Goal: Task Accomplishment & Management: Manage account settings

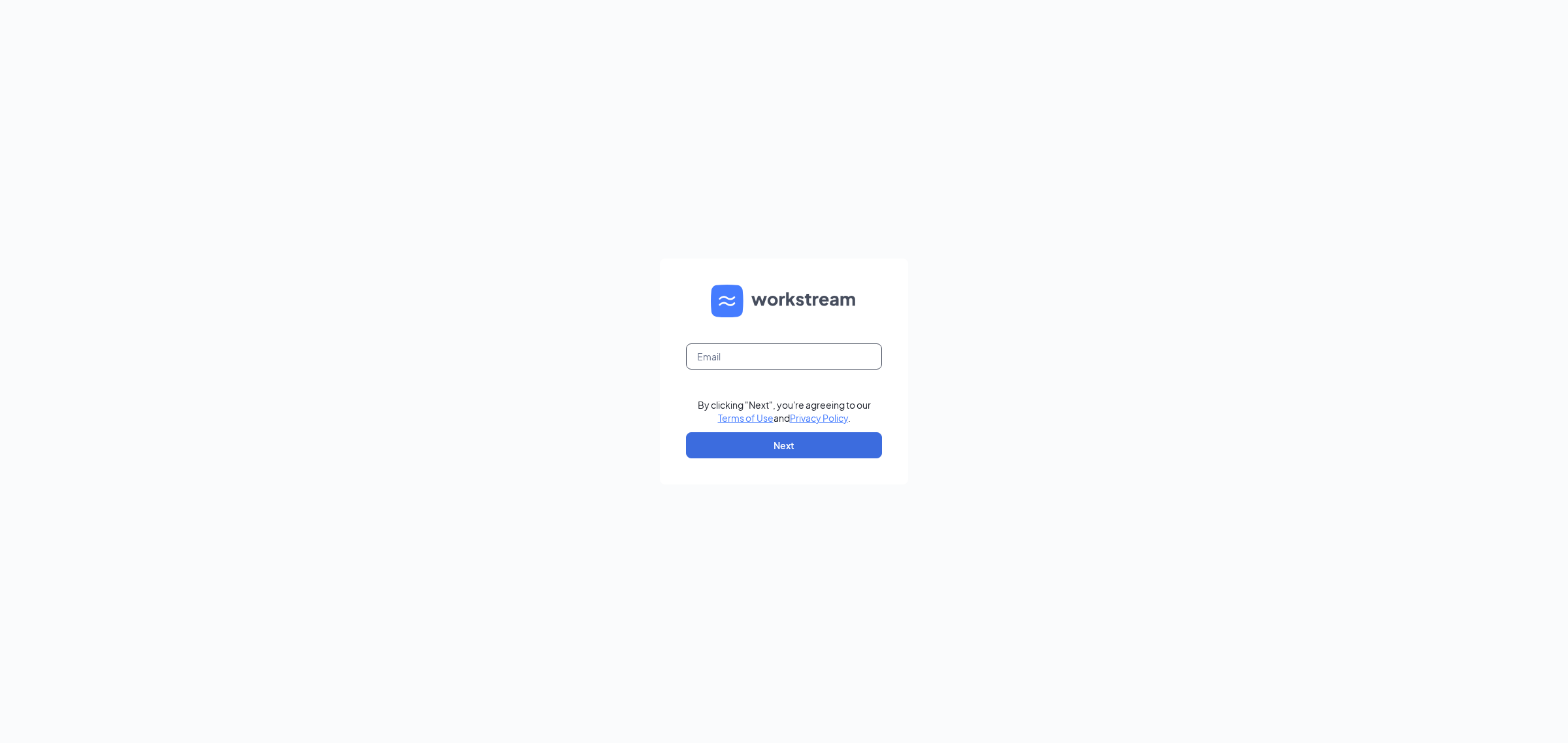
click at [700, 351] on input "text" at bounding box center [783, 357] width 196 height 26
type input "[EMAIL_ADDRESS][DOMAIN_NAME]"
click at [831, 443] on button "Next" at bounding box center [783, 445] width 196 height 26
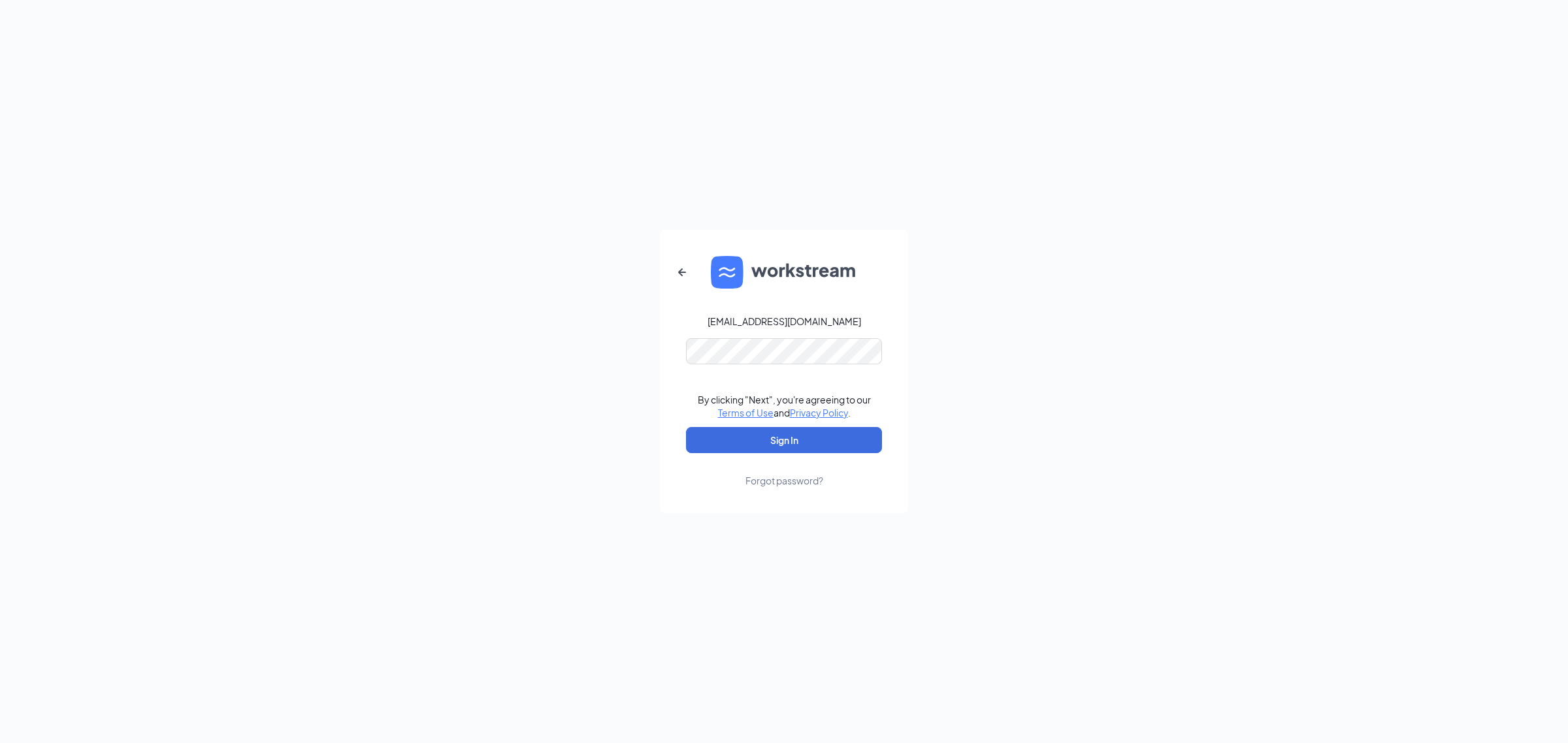
click at [808, 478] on div "Forgot password?" at bounding box center [784, 481] width 78 height 13
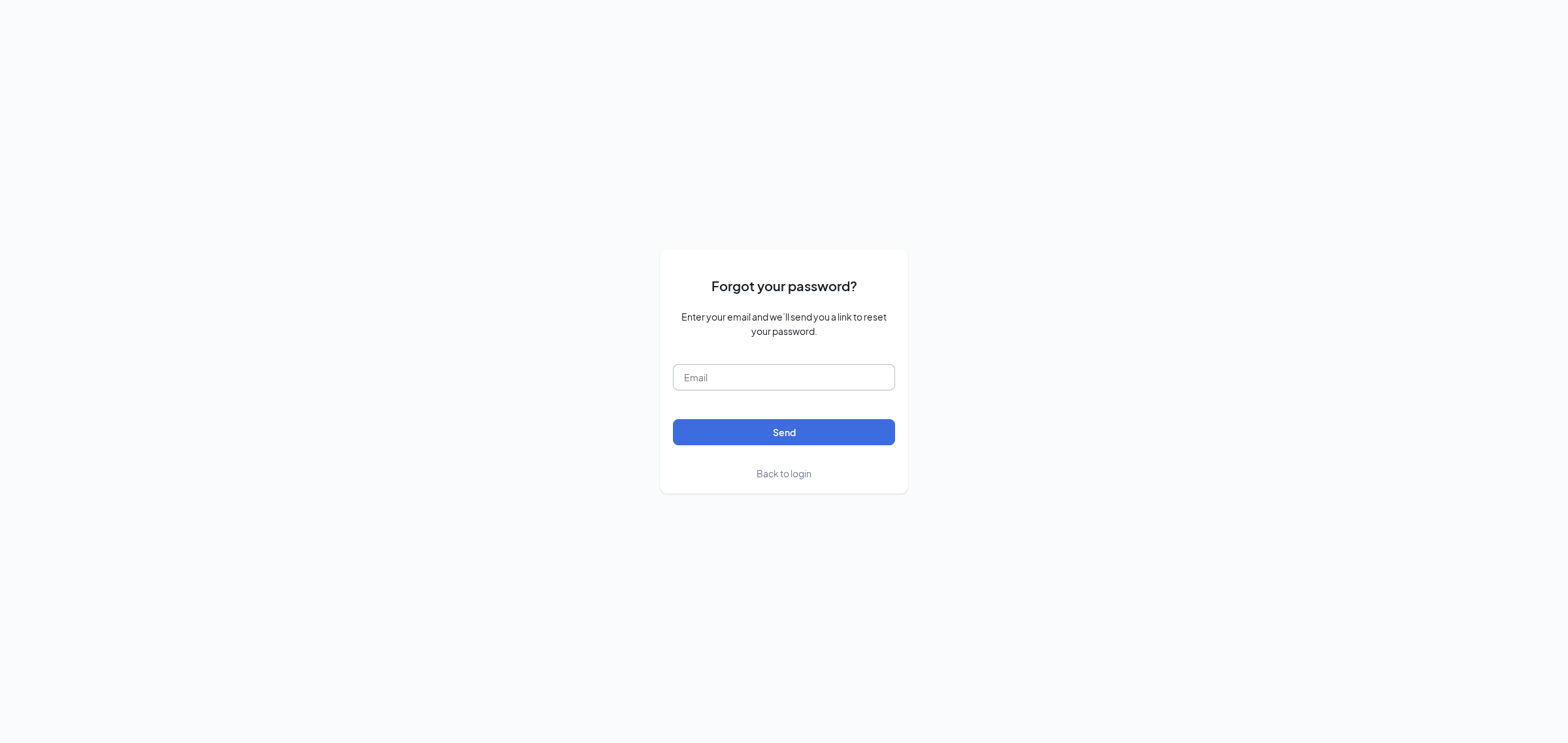
click at [781, 379] on input "text" at bounding box center [784, 377] width 222 height 26
type input "refuel168@refuelmarket.com"
click at [788, 426] on button "Send" at bounding box center [784, 433] width 222 height 26
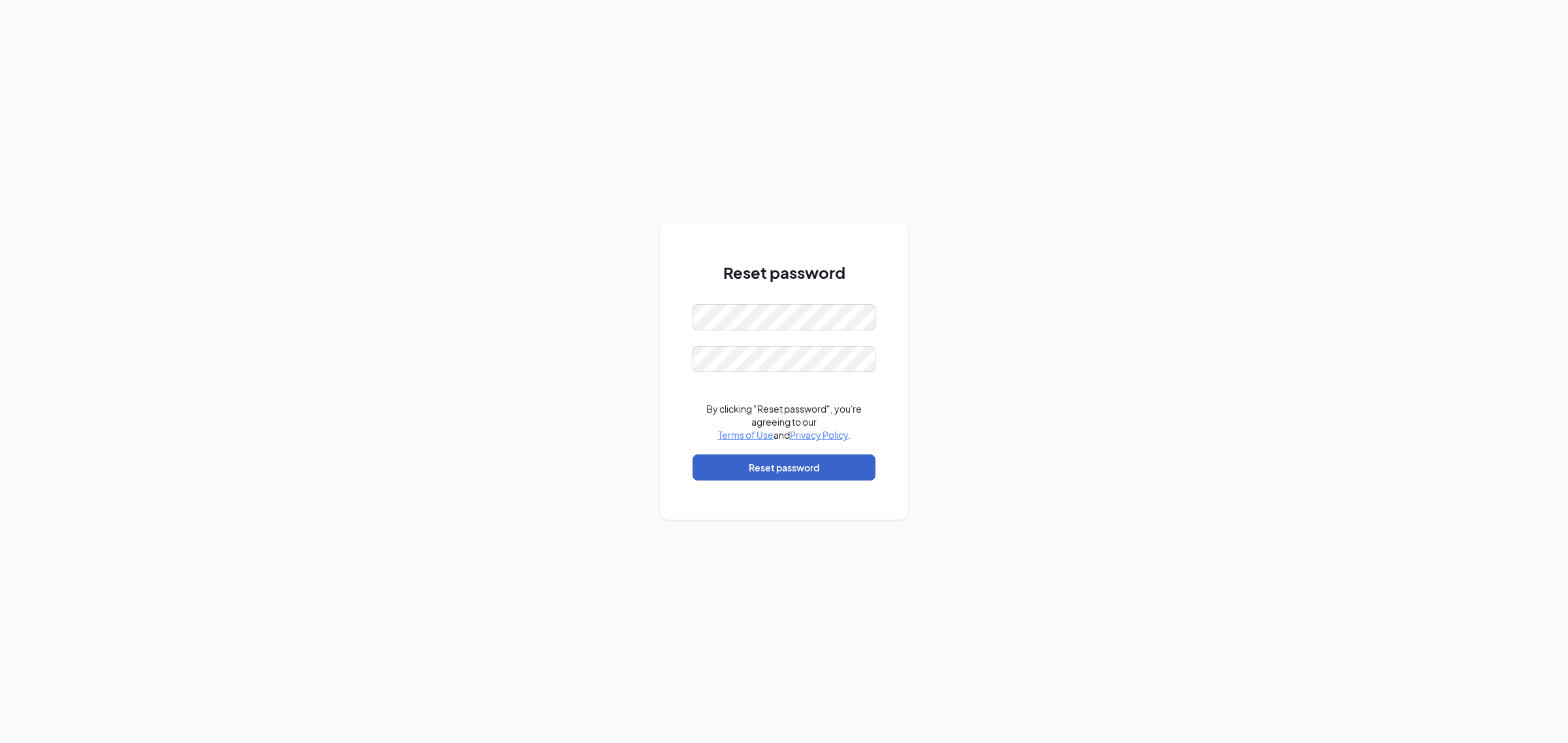
click at [833, 461] on button "Reset password" at bounding box center [784, 467] width 183 height 26
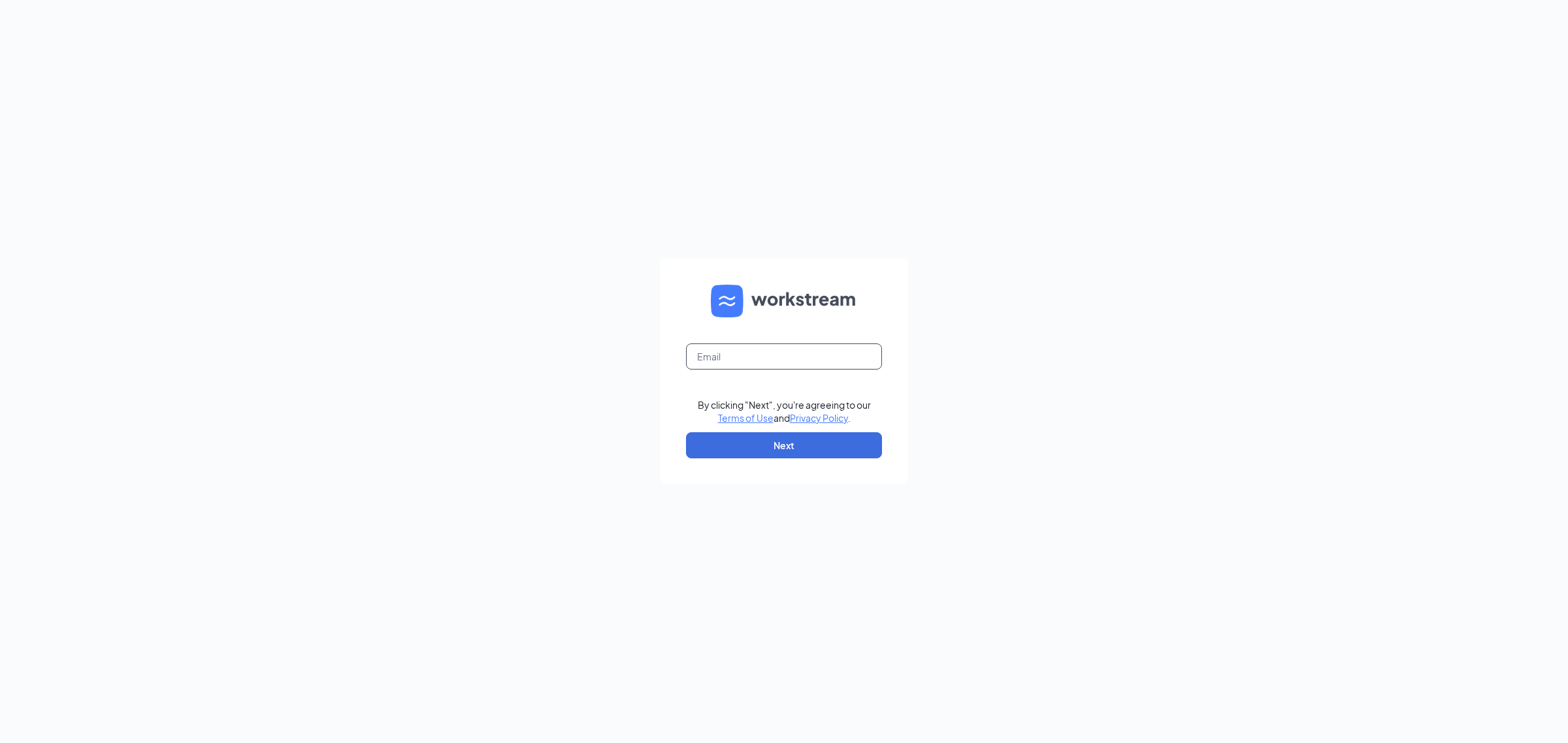
click at [800, 357] on input "text" at bounding box center [783, 357] width 196 height 26
type input "[EMAIL_ADDRESS][DOMAIN_NAME]"
click at [835, 443] on button "Next" at bounding box center [783, 445] width 196 height 26
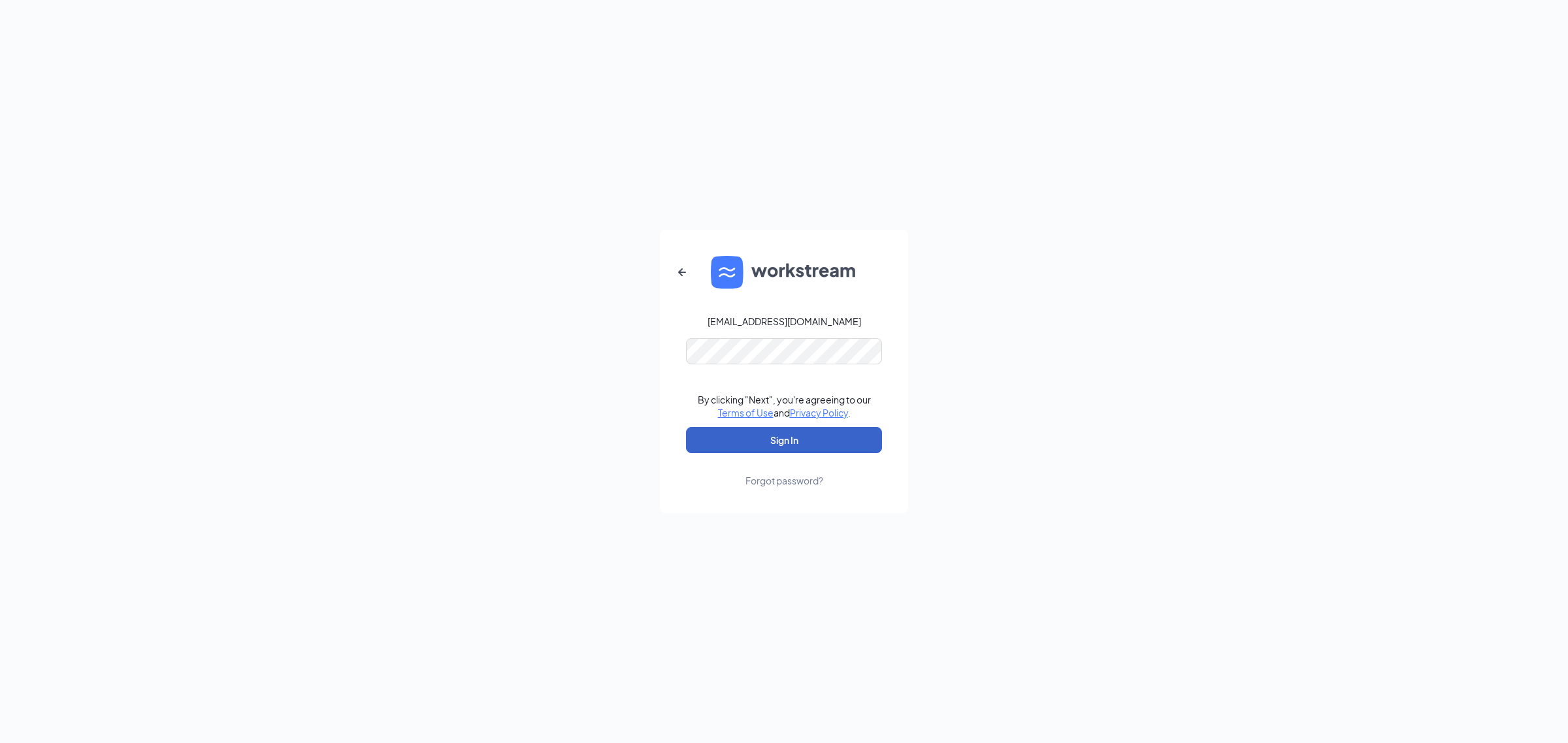
click at [823, 439] on button "Sign In" at bounding box center [783, 440] width 196 height 26
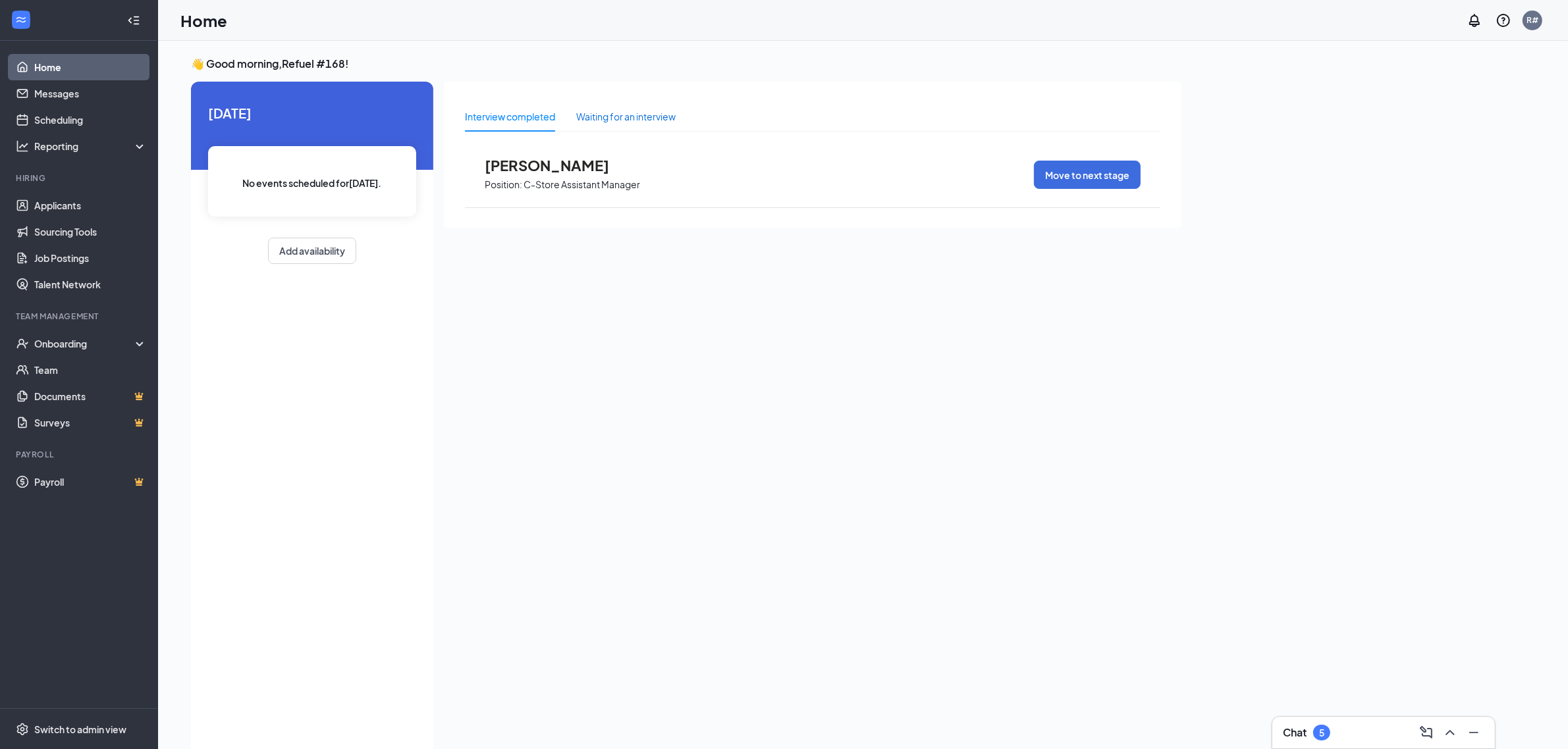
click at [616, 116] on div "Waiting for an interview" at bounding box center [626, 117] width 99 height 15
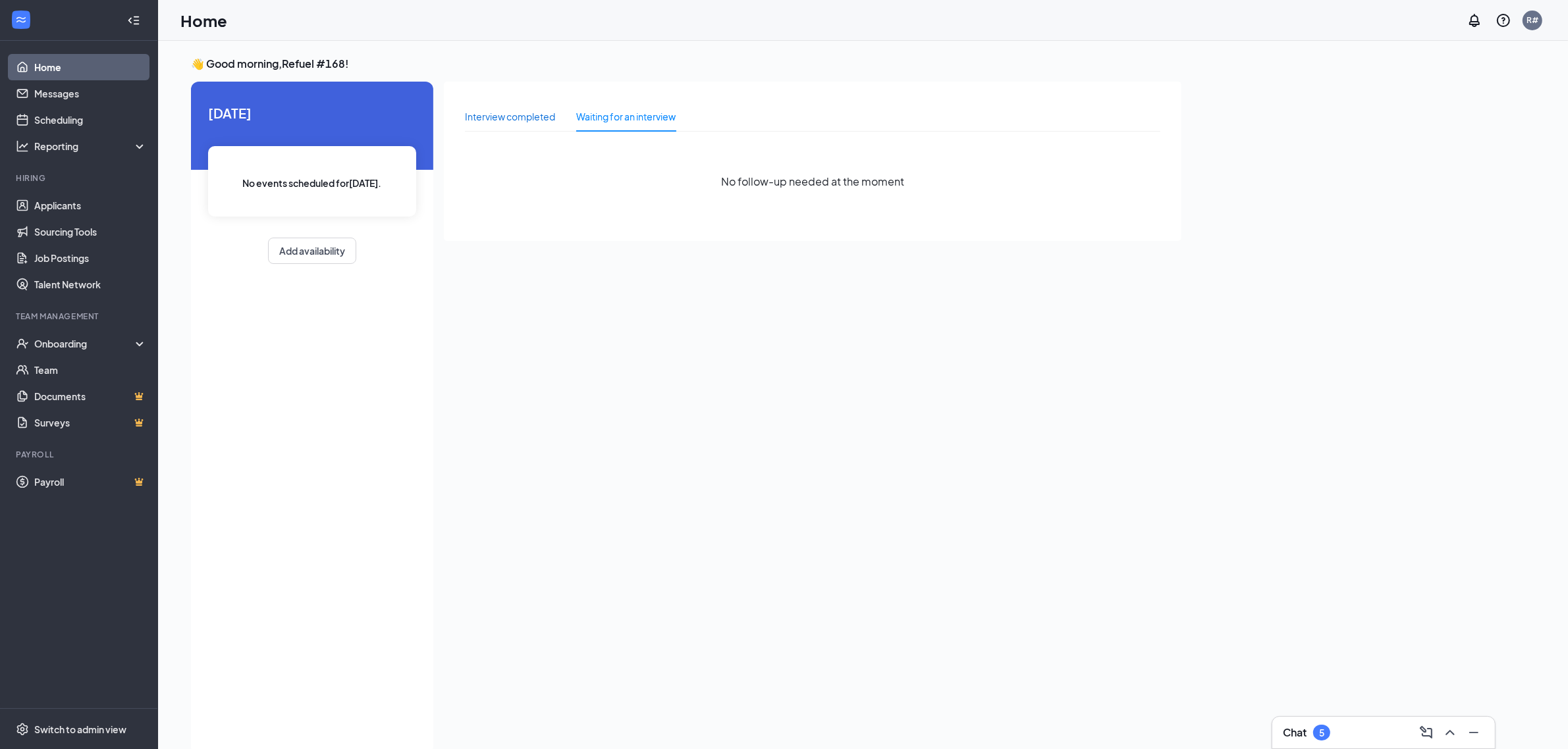
click at [532, 114] on div "Interview completed" at bounding box center [510, 117] width 90 height 15
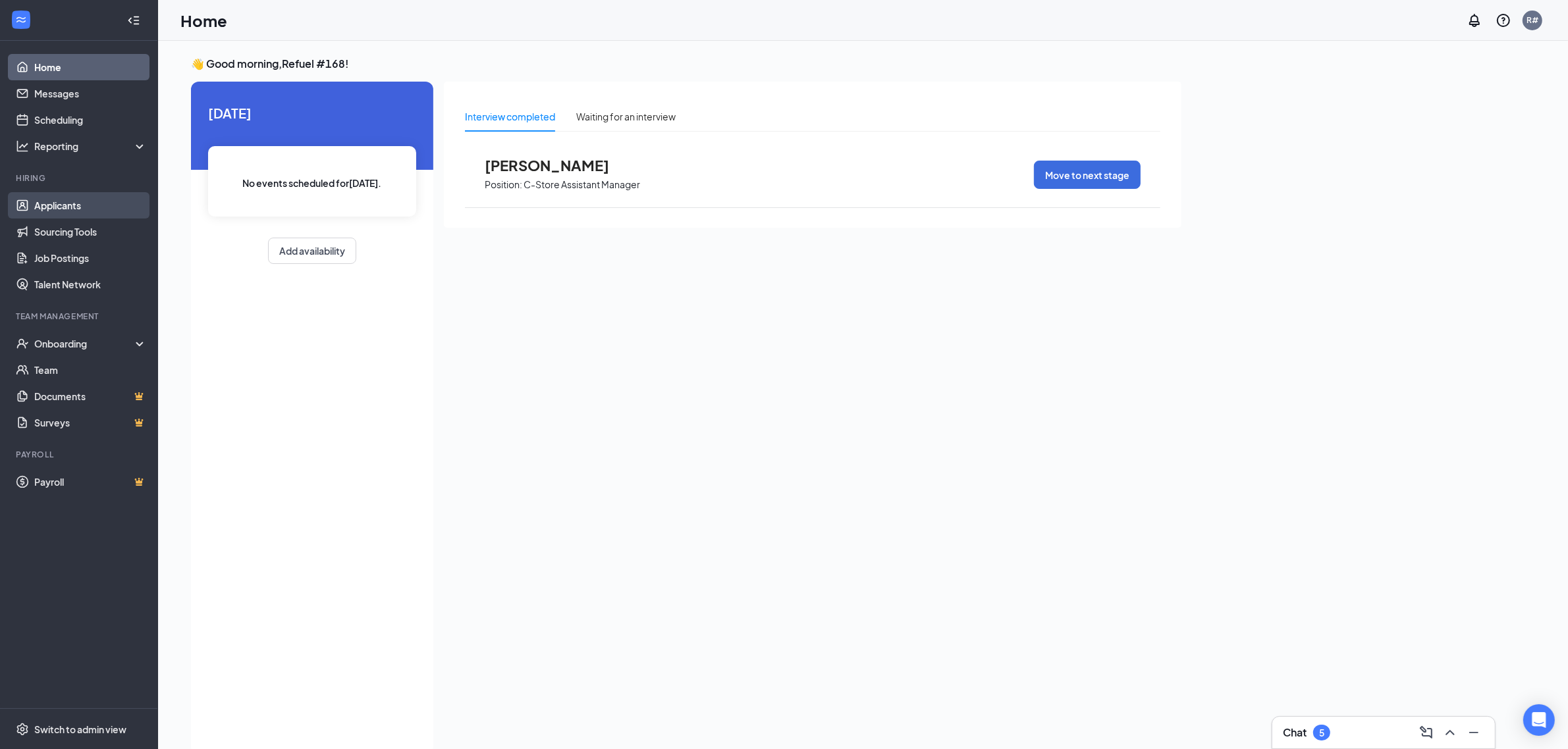
click at [68, 205] on link "Applicants" at bounding box center [90, 205] width 112 height 27
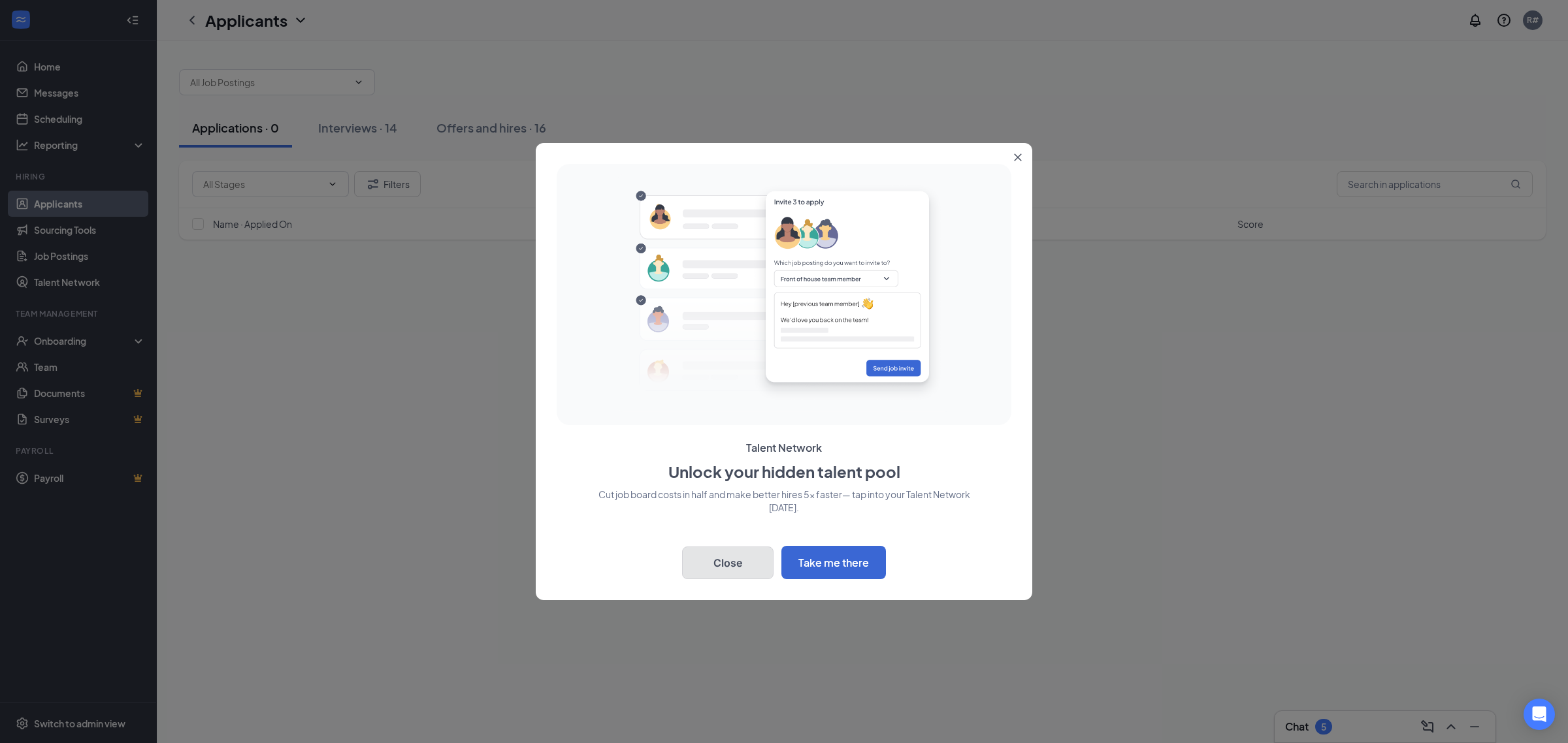
click at [711, 553] on button "Close" at bounding box center [728, 562] width 91 height 33
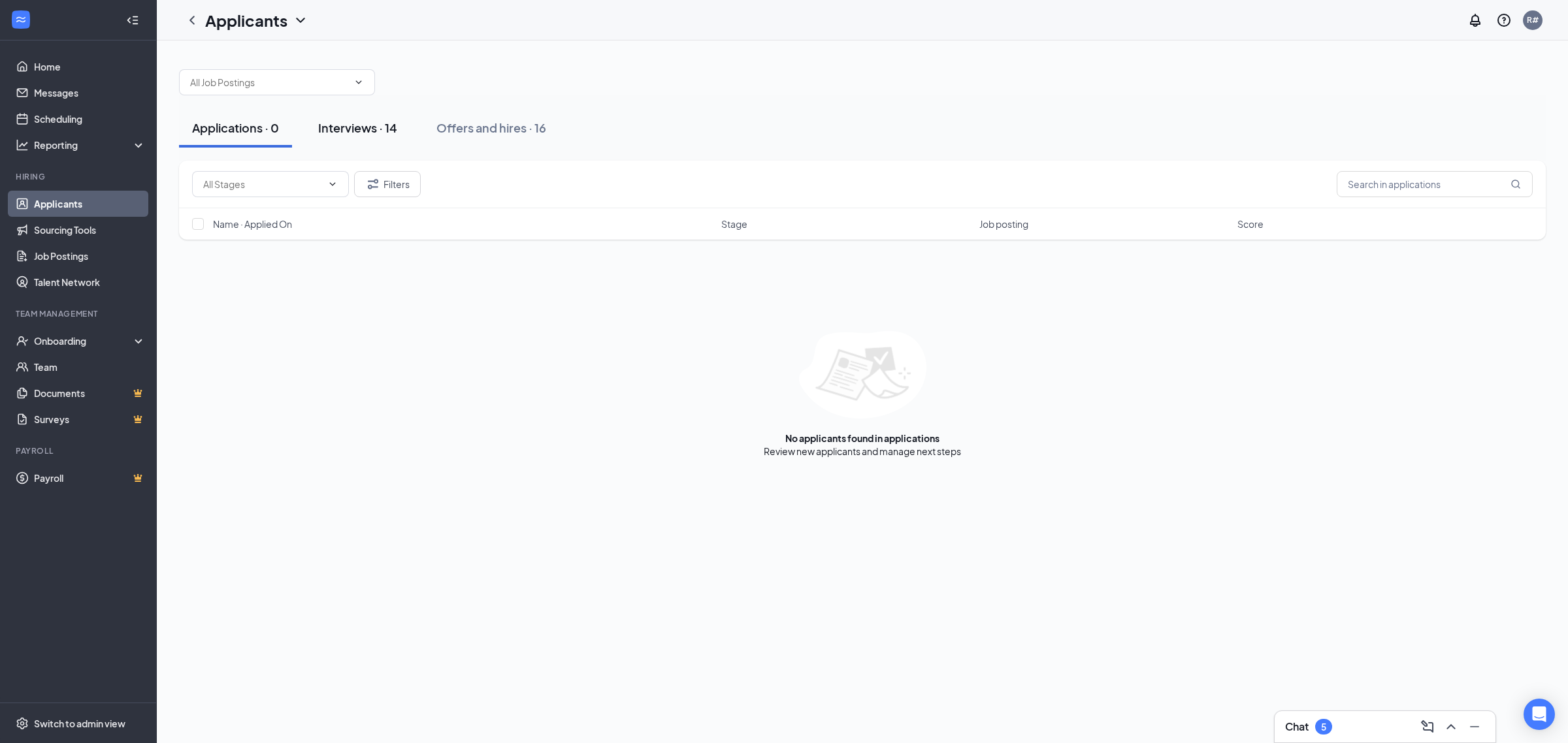
click at [363, 123] on div "Interviews · 14" at bounding box center [357, 128] width 79 height 17
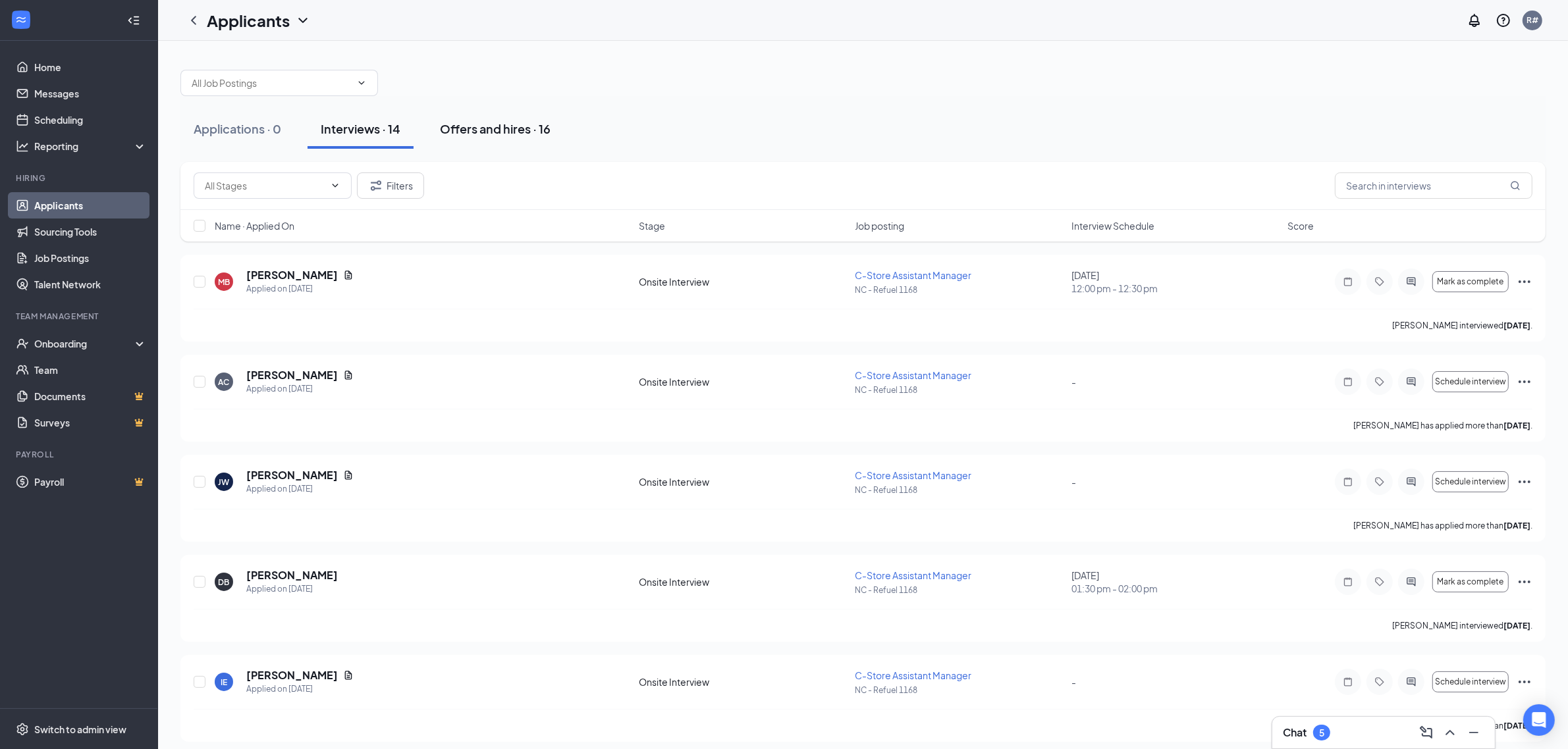
click at [491, 133] on div "Offers and hires · 16" at bounding box center [495, 129] width 110 height 17
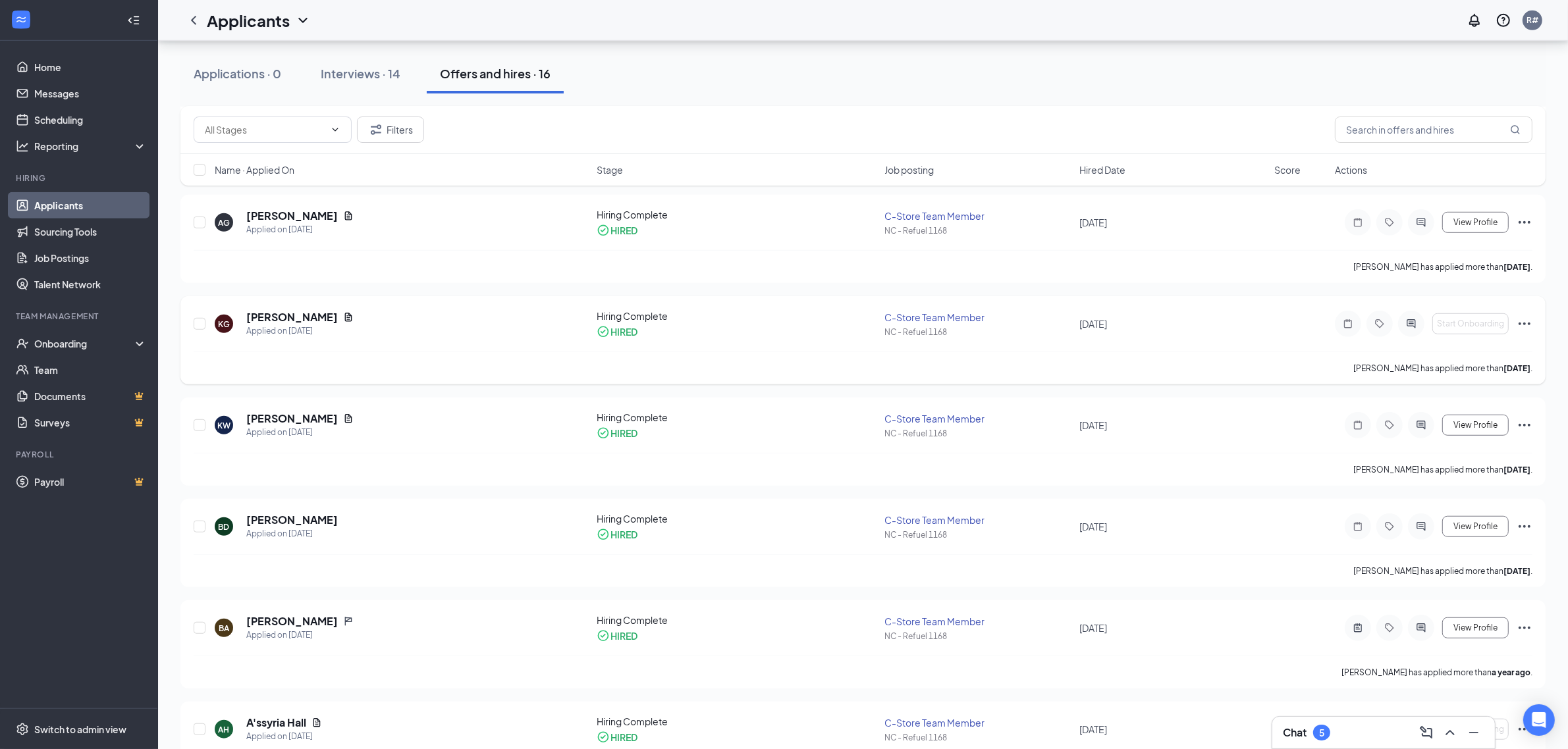
scroll to position [1132, 0]
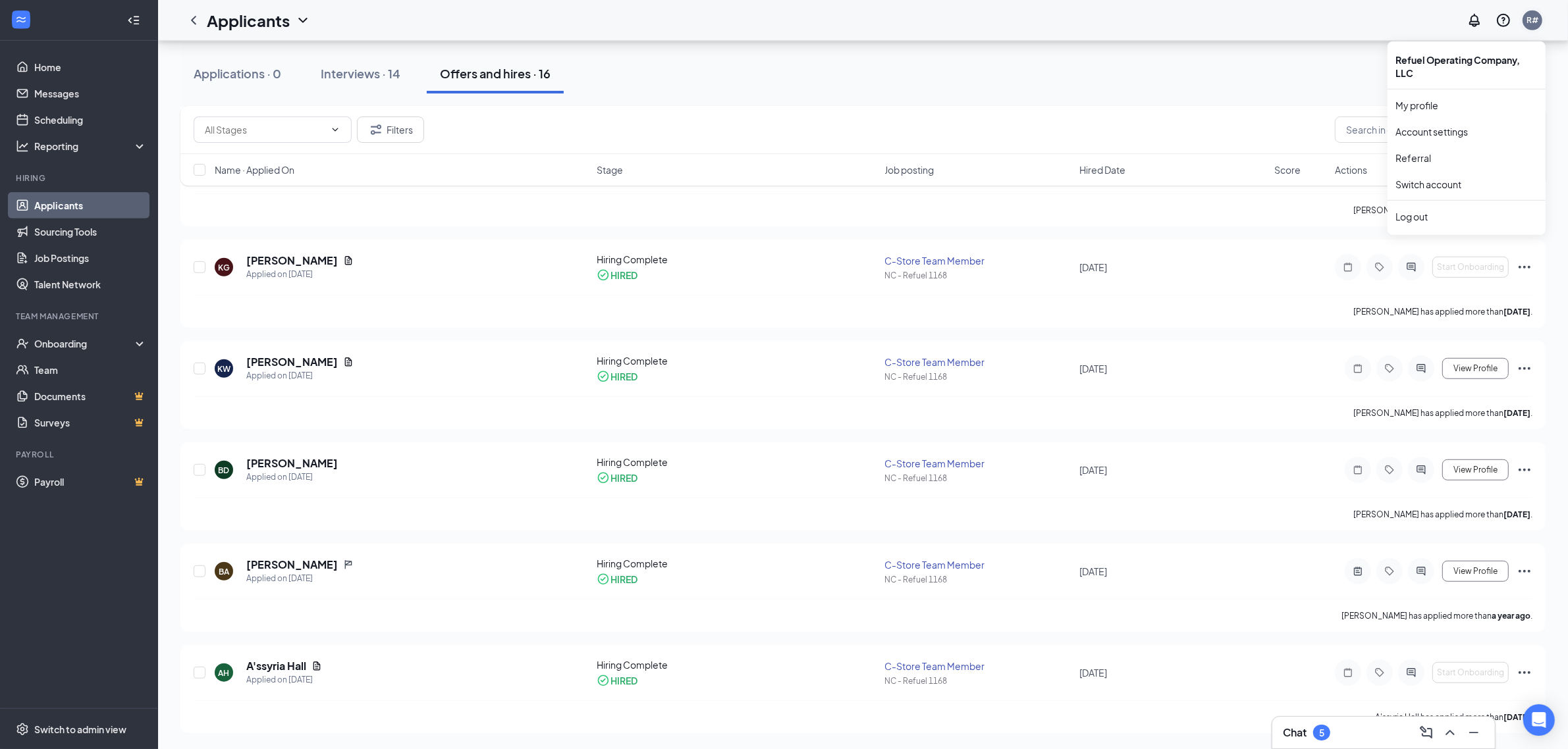
click at [1536, 12] on div "R#" at bounding box center [1532, 20] width 20 height 20
click at [1454, 107] on link "My profile" at bounding box center [1467, 105] width 142 height 13
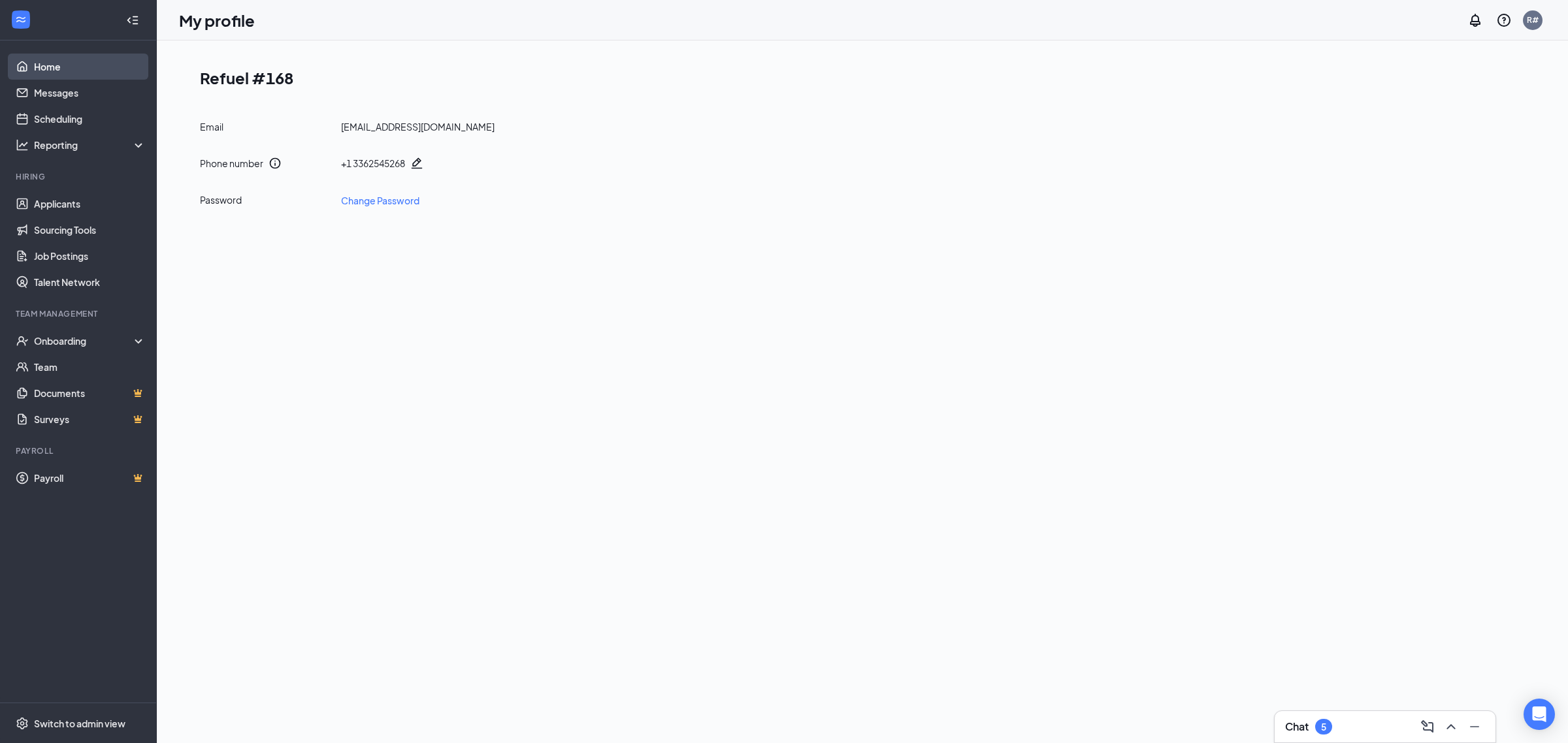
click at [63, 62] on link "Home" at bounding box center [89, 66] width 112 height 26
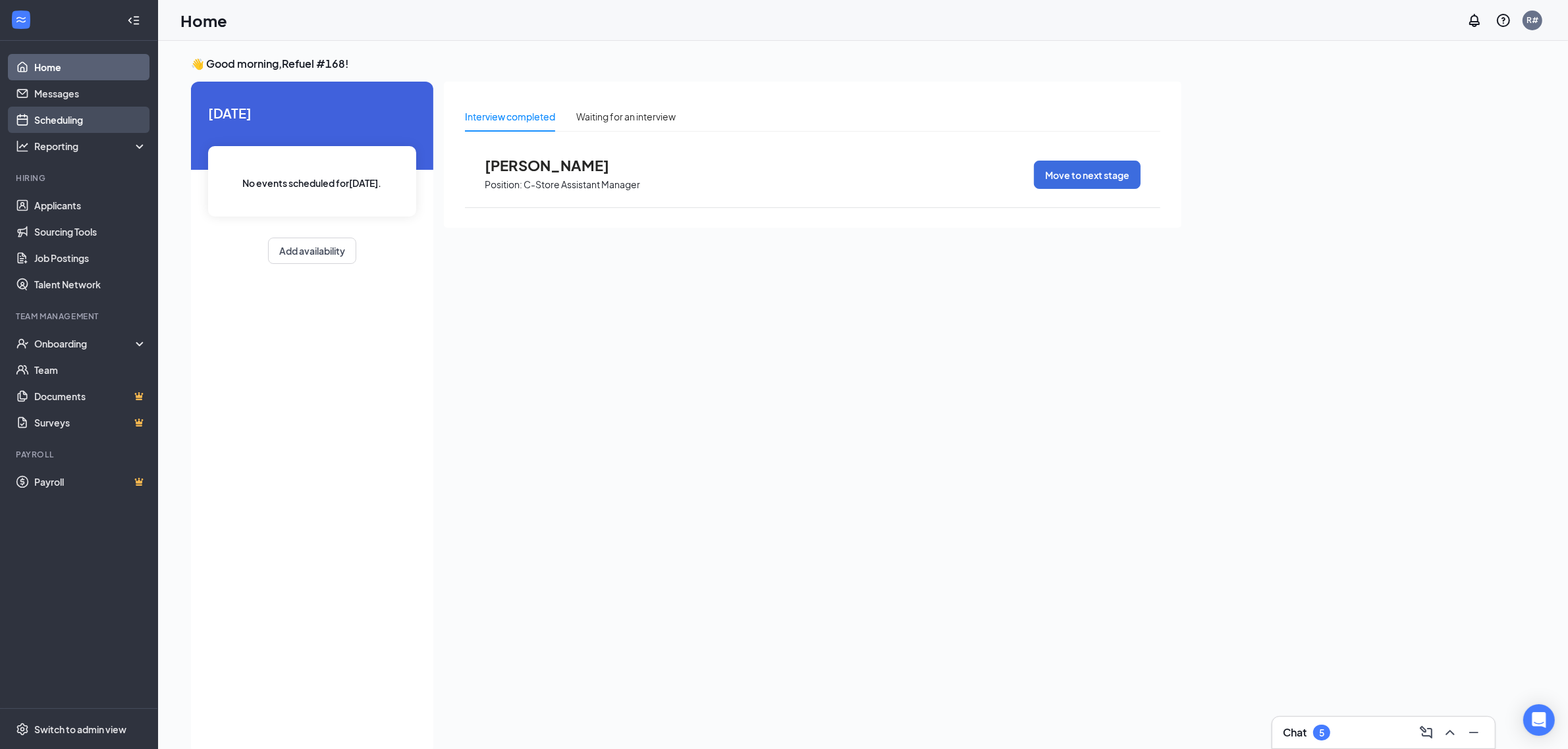
click at [71, 119] on link "Scheduling" at bounding box center [90, 120] width 112 height 27
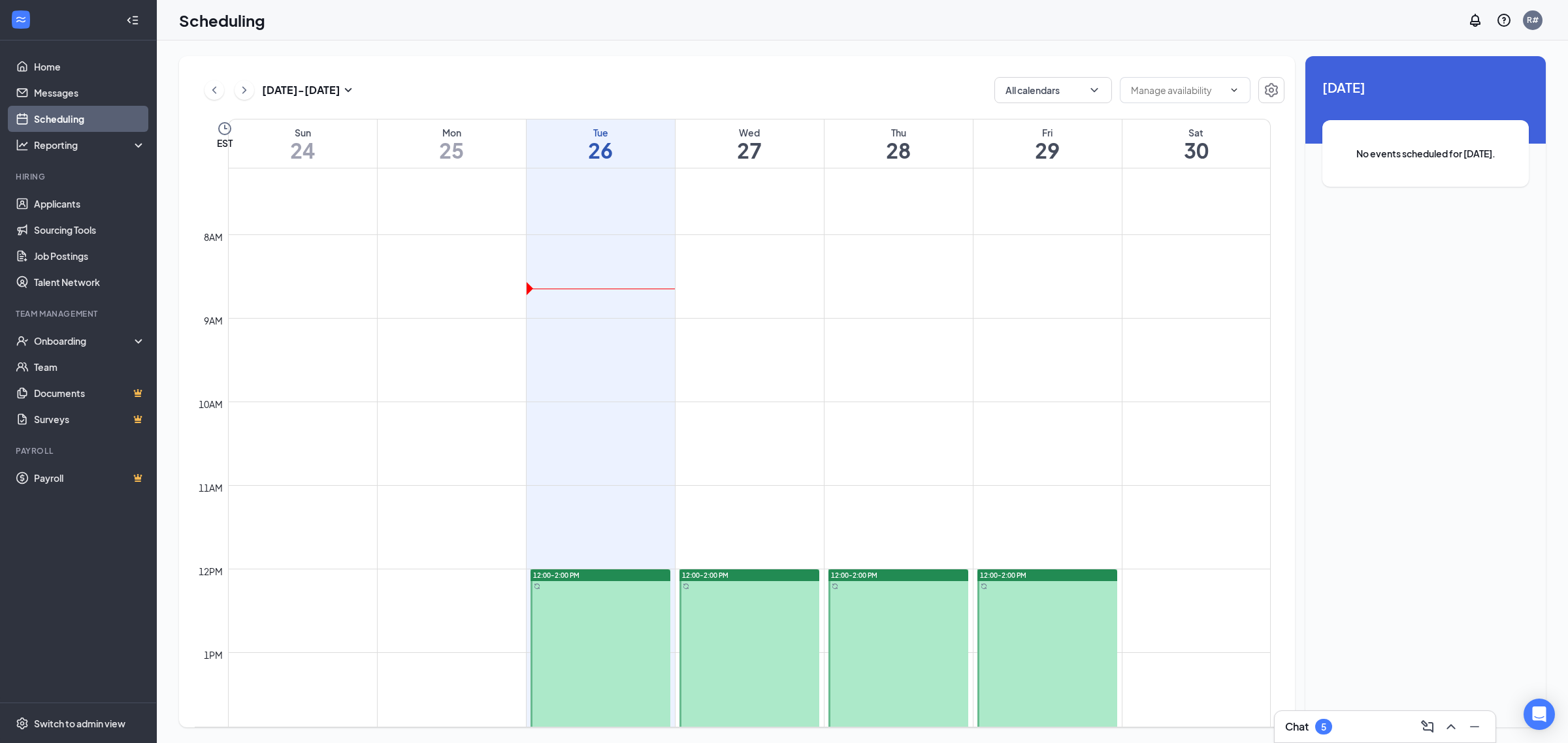
scroll to position [478, 0]
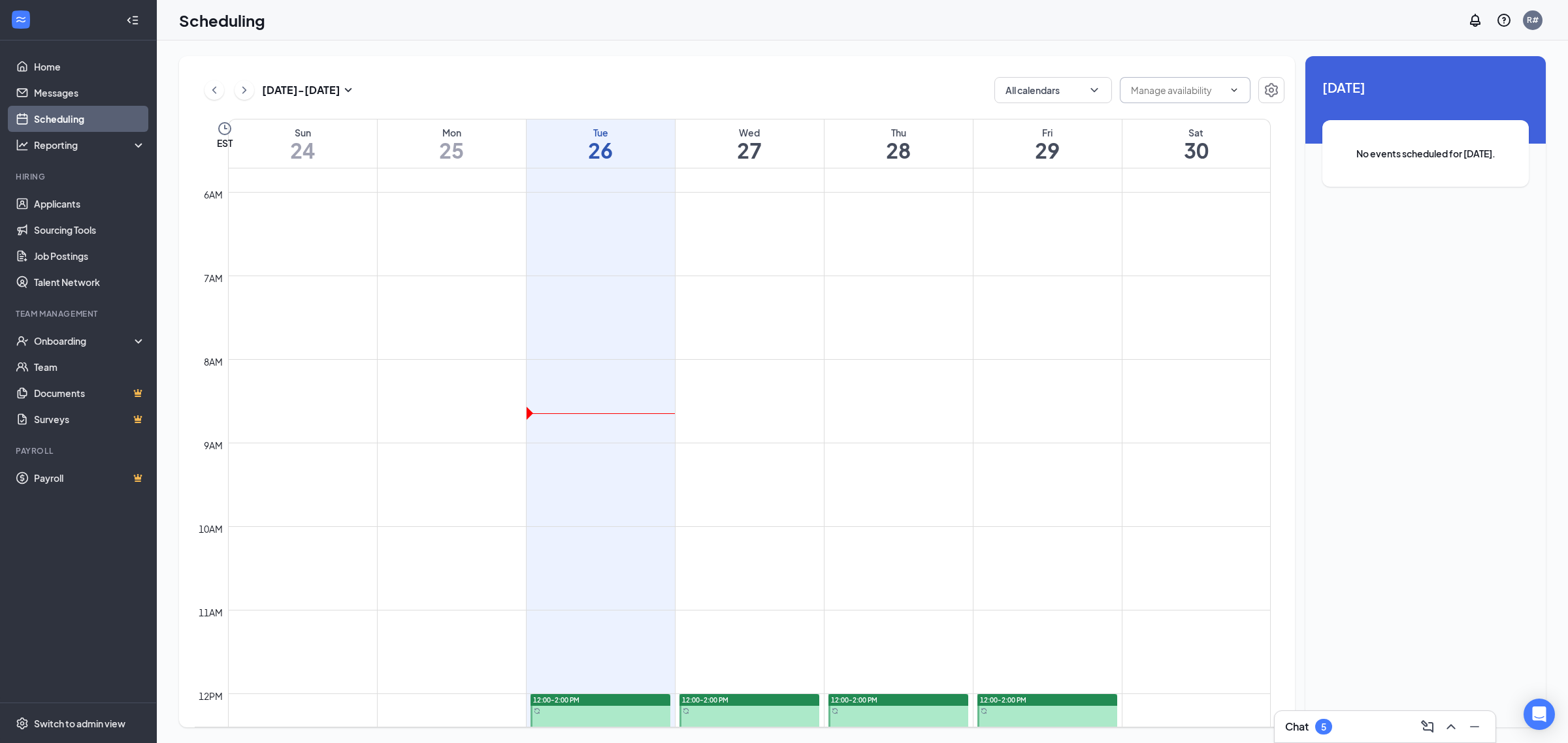
click at [1222, 91] on input "text" at bounding box center [1177, 90] width 93 height 15
click at [1233, 88] on icon "ChevronUp" at bounding box center [1233, 90] width 10 height 10
click at [1265, 93] on icon "Settings" at bounding box center [1271, 90] width 13 height 15
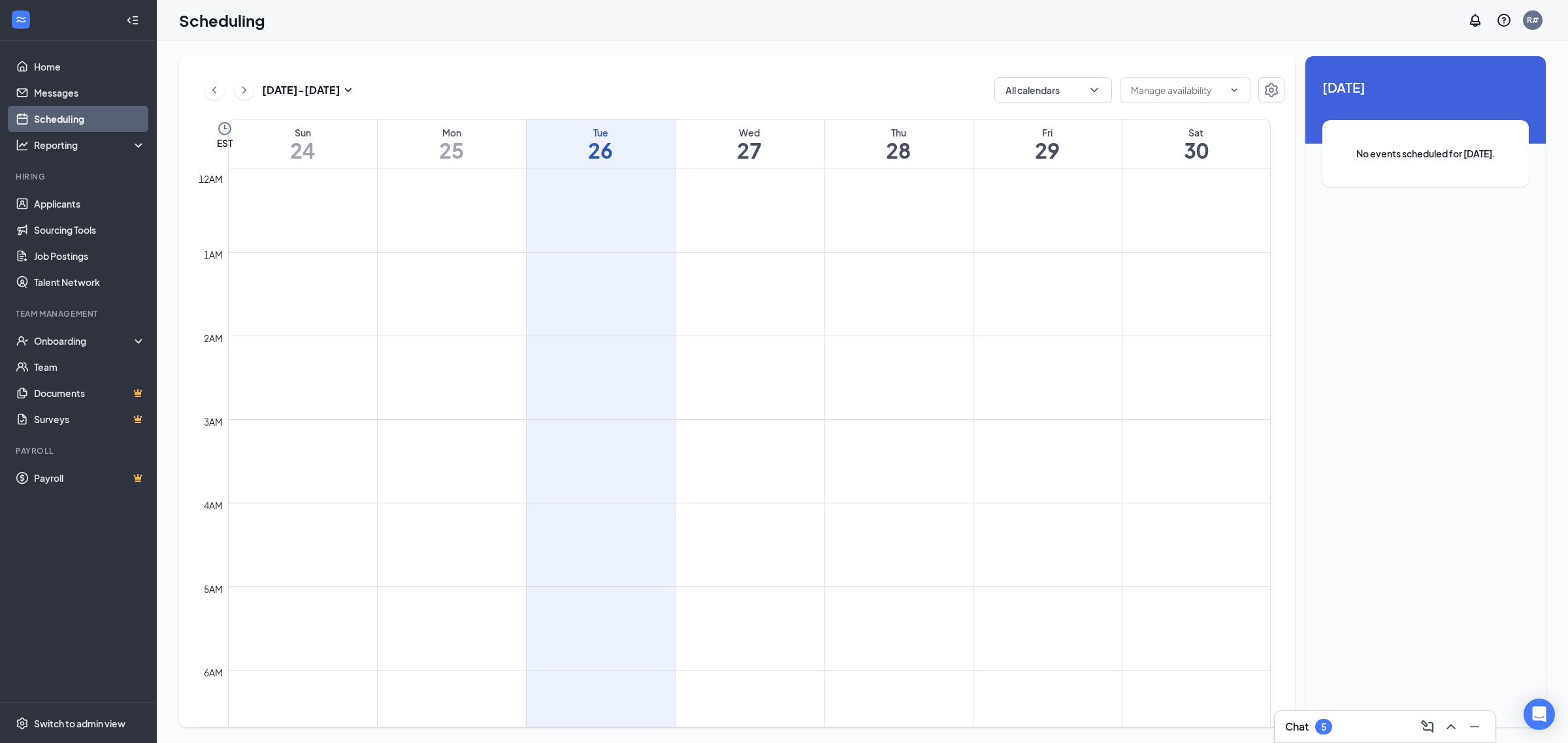
scroll to position [641, 0]
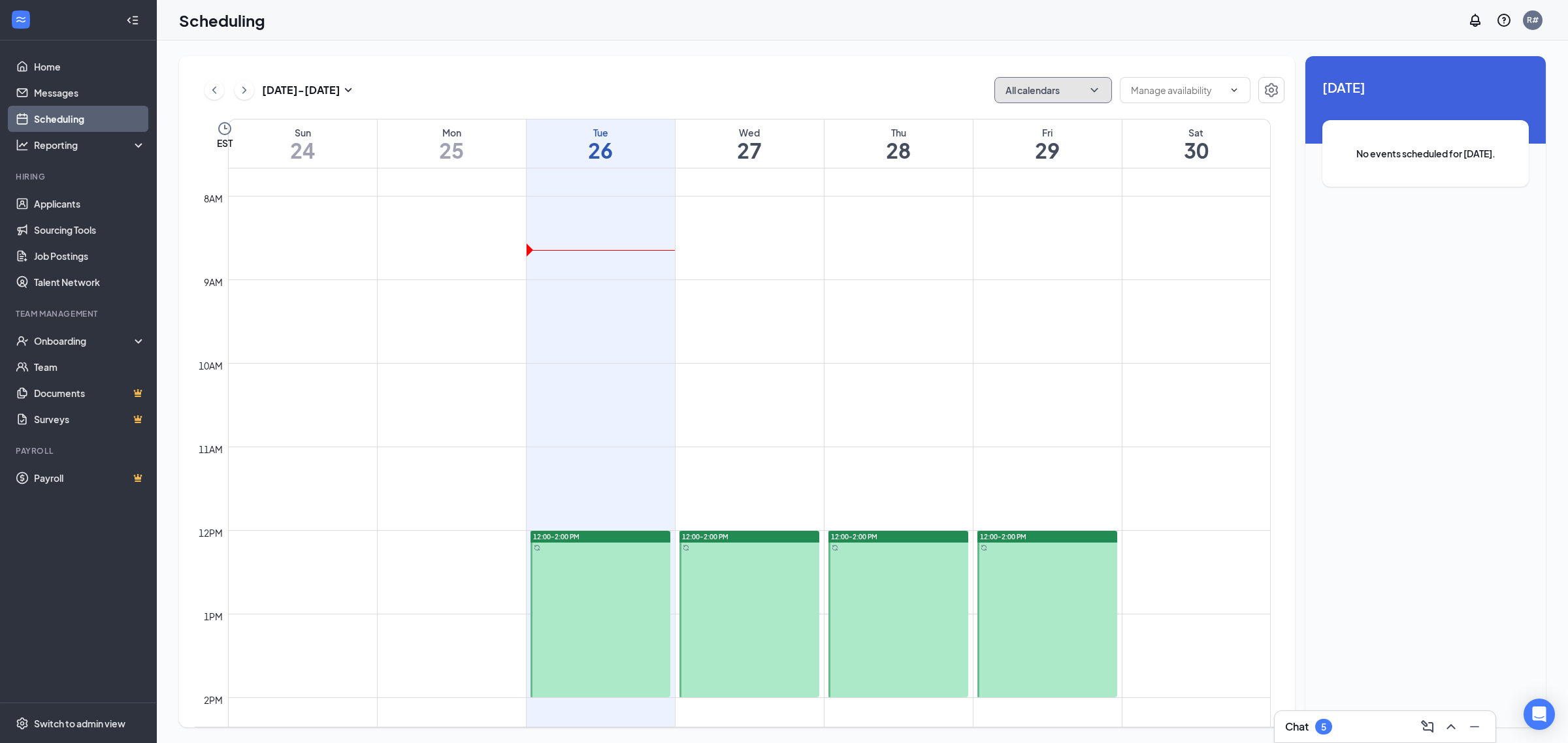
click at [1098, 86] on icon "ChevronDown" at bounding box center [1094, 90] width 13 height 13
click at [1013, 113] on input "All" at bounding box center [1019, 119] width 28 height 13
click at [1013, 120] on input "All" at bounding box center [1019, 119] width 28 height 13
checkbox input "true"
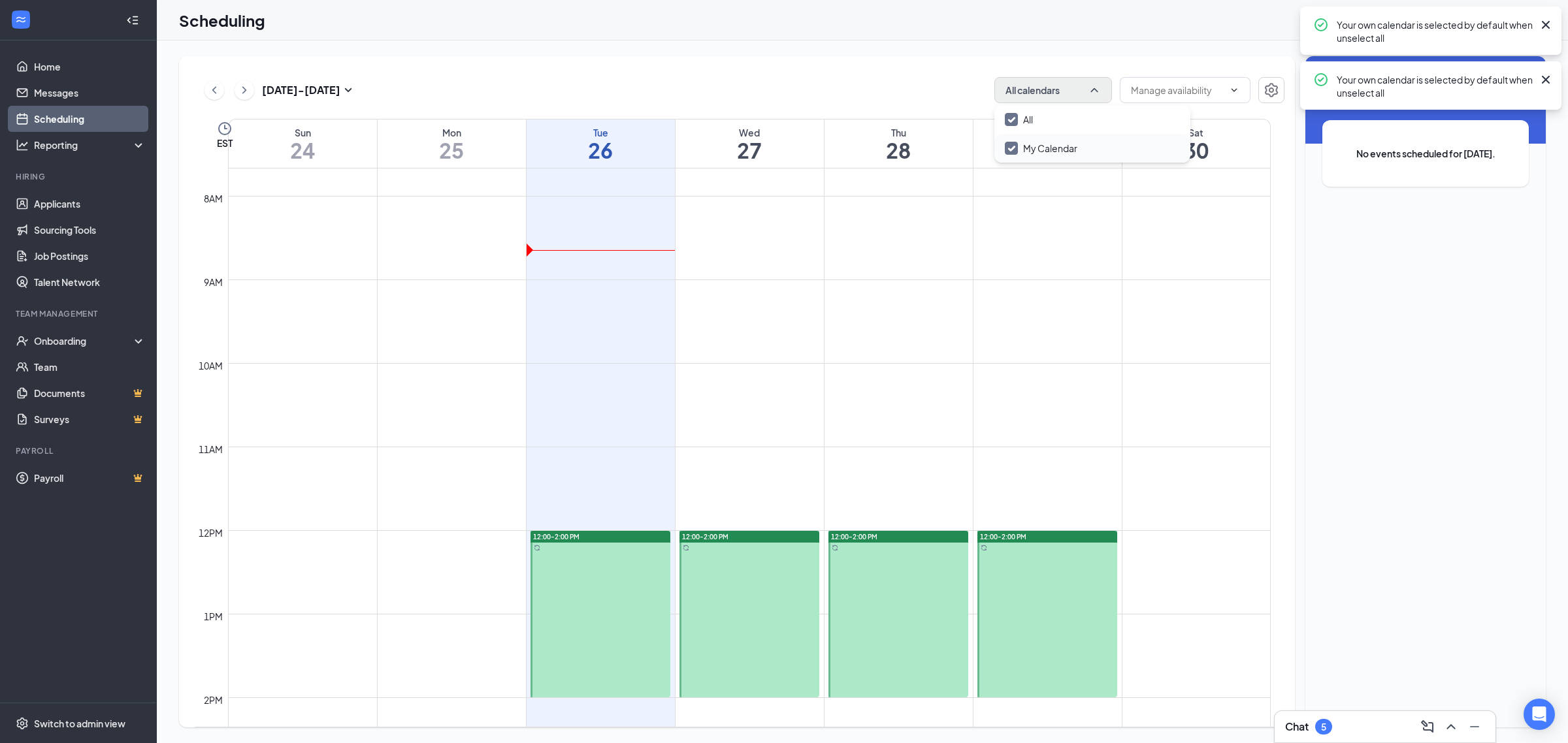
click at [1010, 151] on input "My Calendar" at bounding box center [1041, 148] width 73 height 13
checkbox input "true"
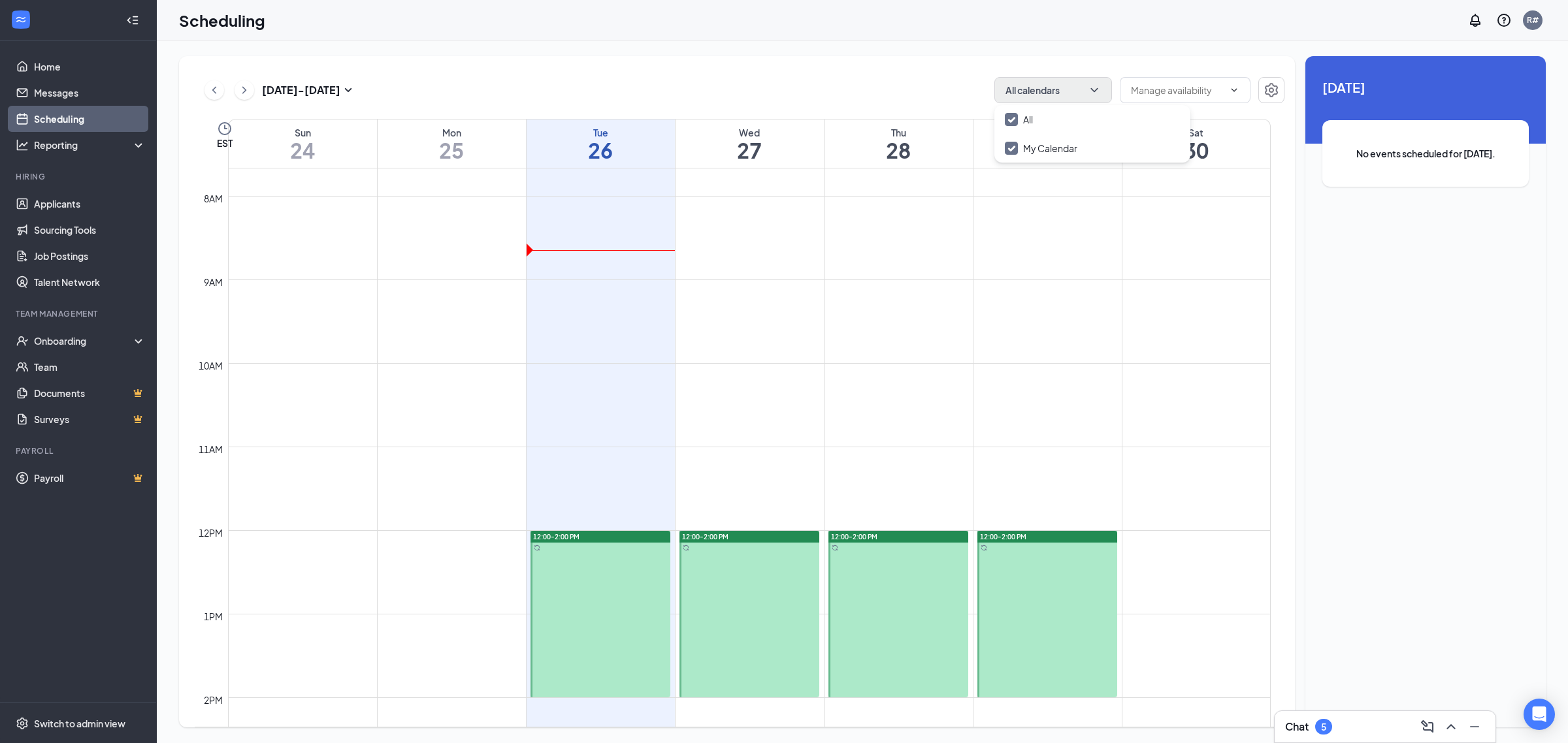
click at [932, 92] on div "Aug 24 - Aug 30 All calendars" at bounding box center [739, 90] width 1089 height 26
click at [1152, 89] on input "text" at bounding box center [1177, 90] width 93 height 15
click at [1174, 114] on div "Delete all availability" at bounding box center [1173, 120] width 86 height 15
type input "Delete all availability"
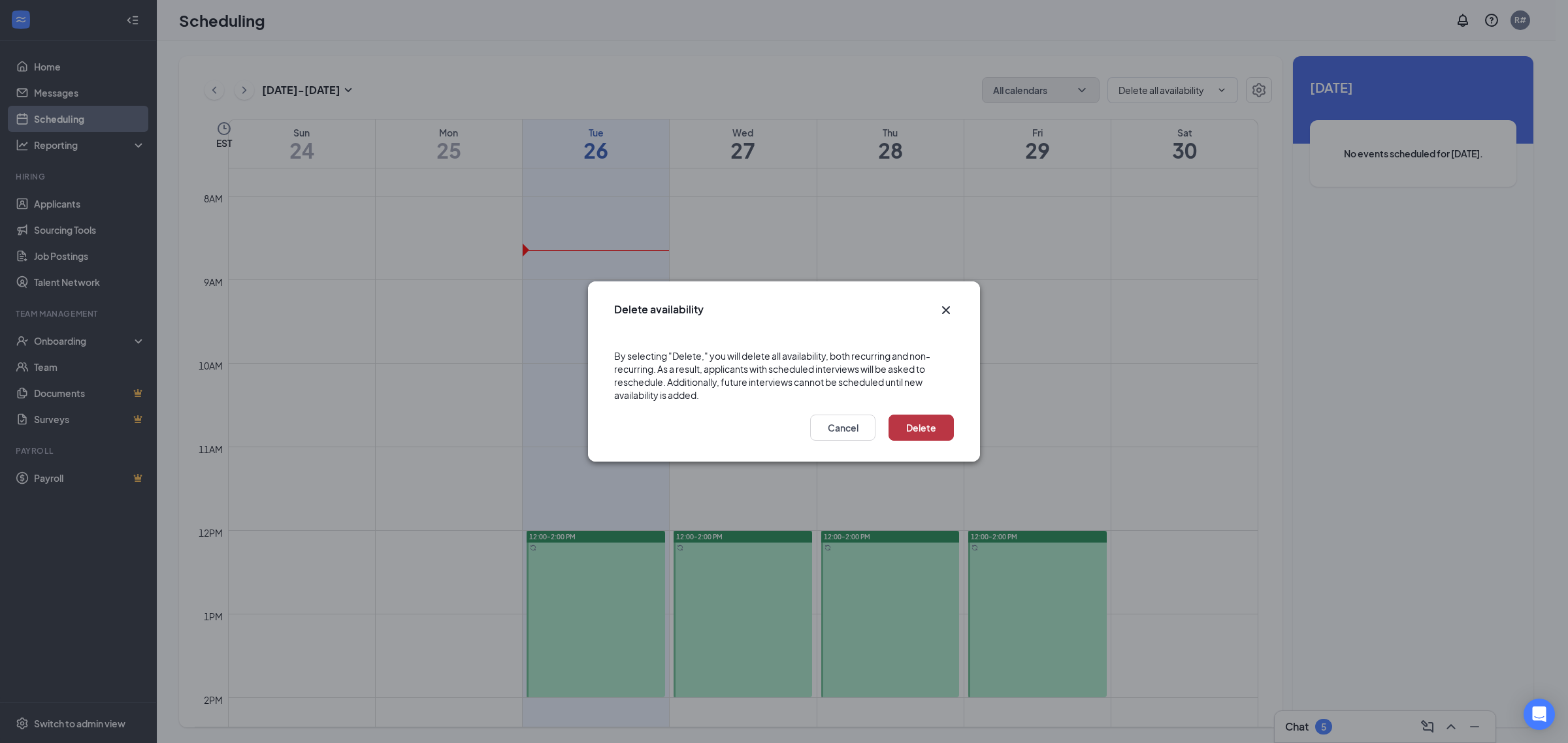
click at [936, 426] on button "Delete" at bounding box center [921, 428] width 65 height 26
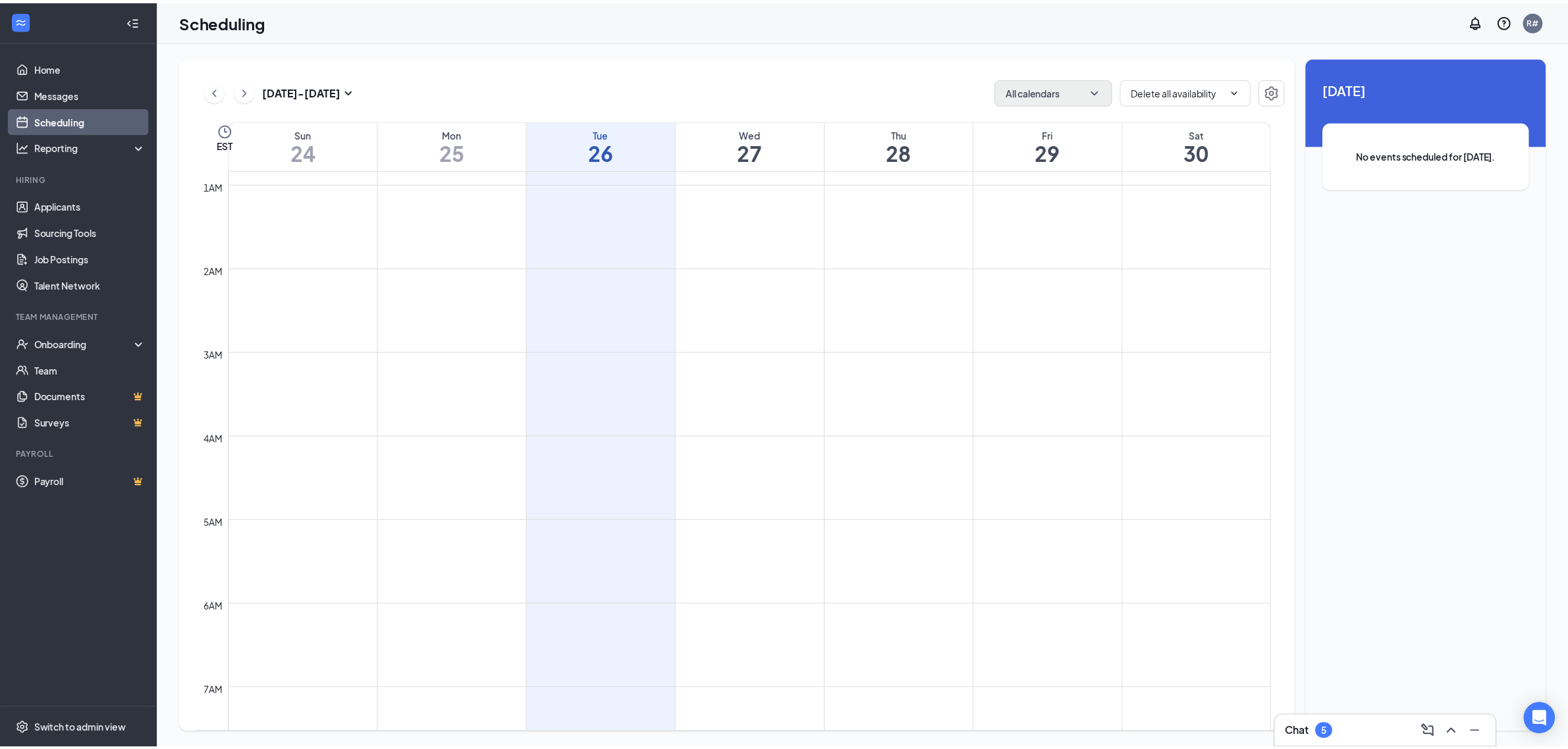
scroll to position [0, 0]
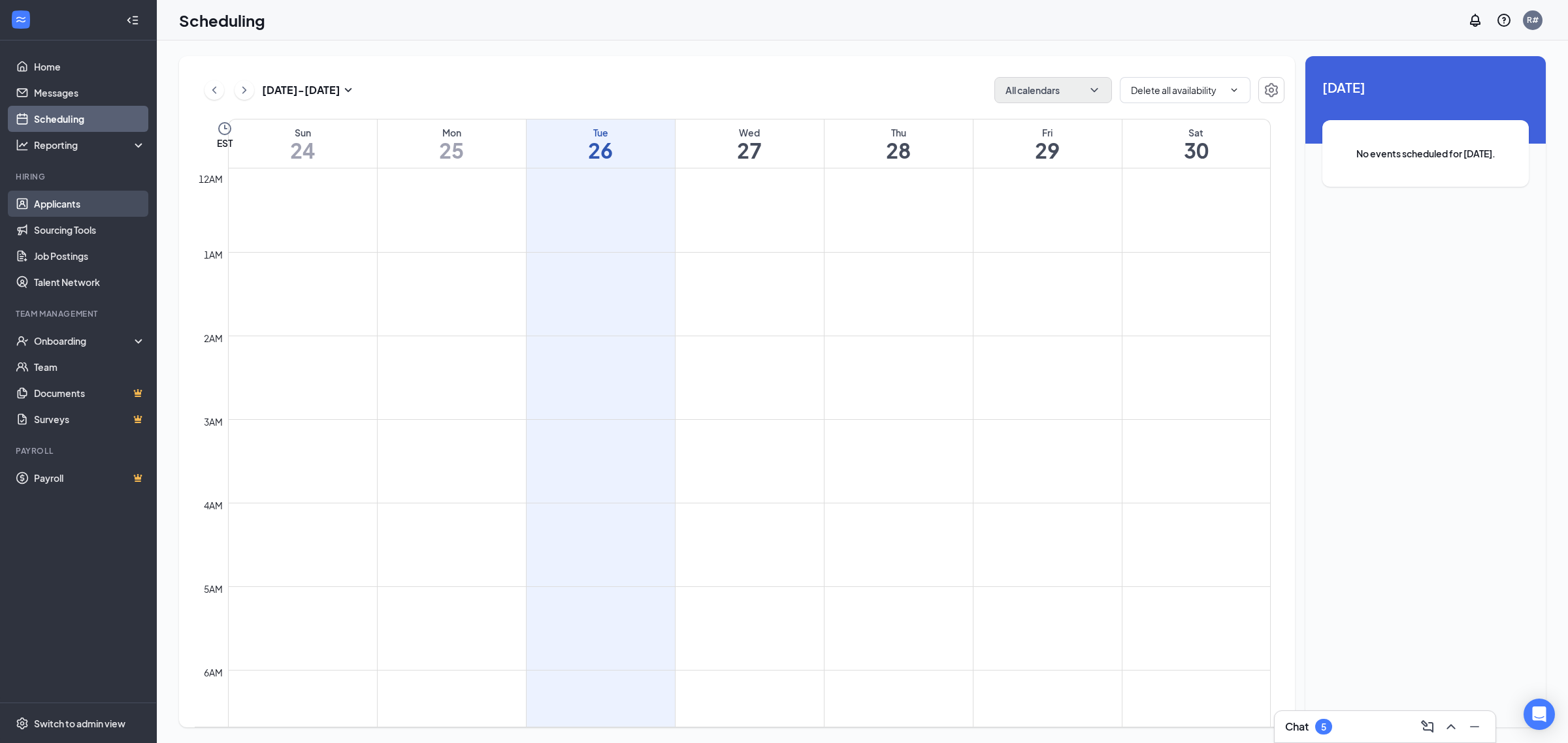
click at [54, 216] on link "Applicants" at bounding box center [89, 204] width 112 height 26
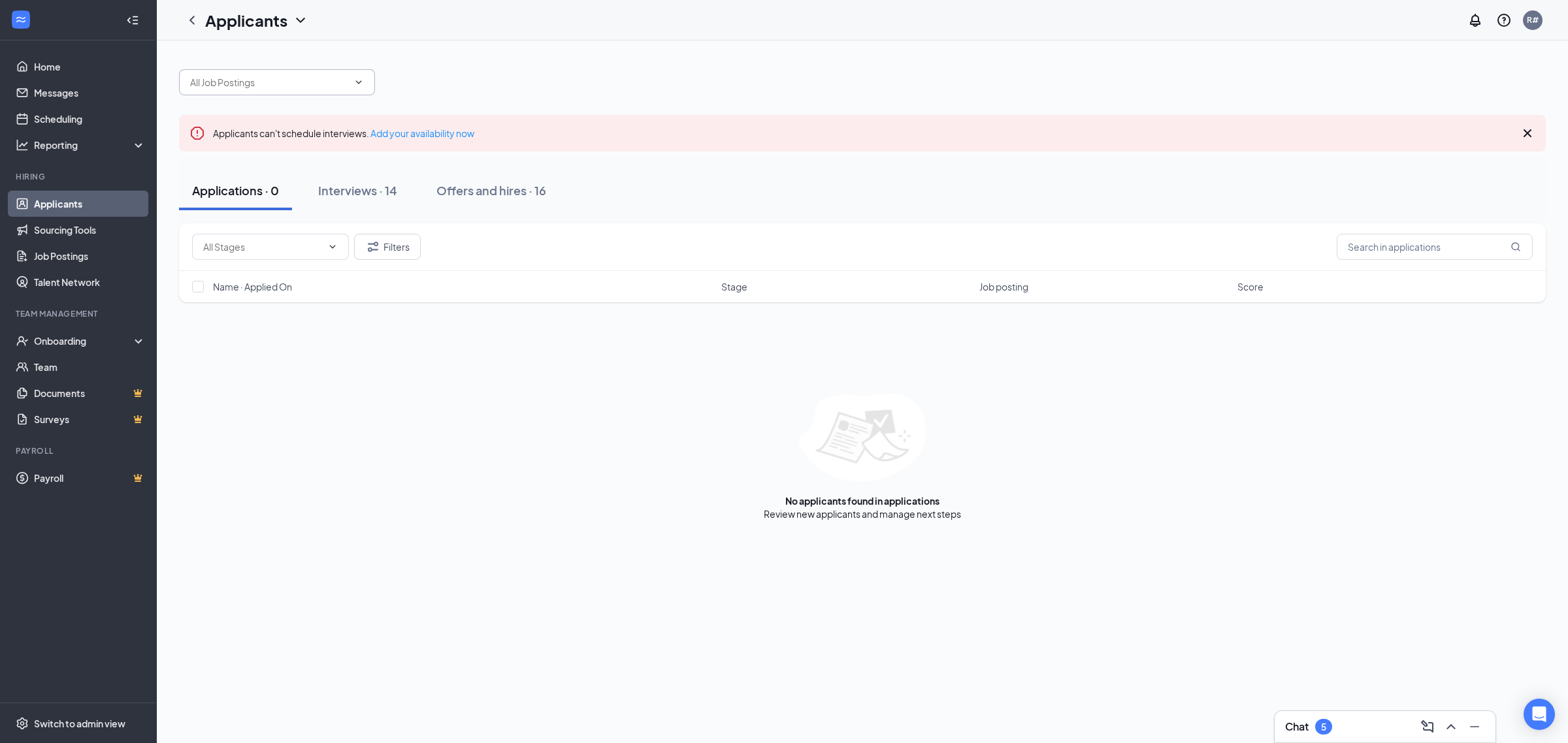
click at [357, 84] on icon "ChevronDown" at bounding box center [358, 82] width 10 height 10
click at [340, 105] on div "C-Store Team Member (NC - Refuel 1168)" at bounding box center [276, 120] width 175 height 29
type input "C-Store Team Member (NC - Refuel 1168)"
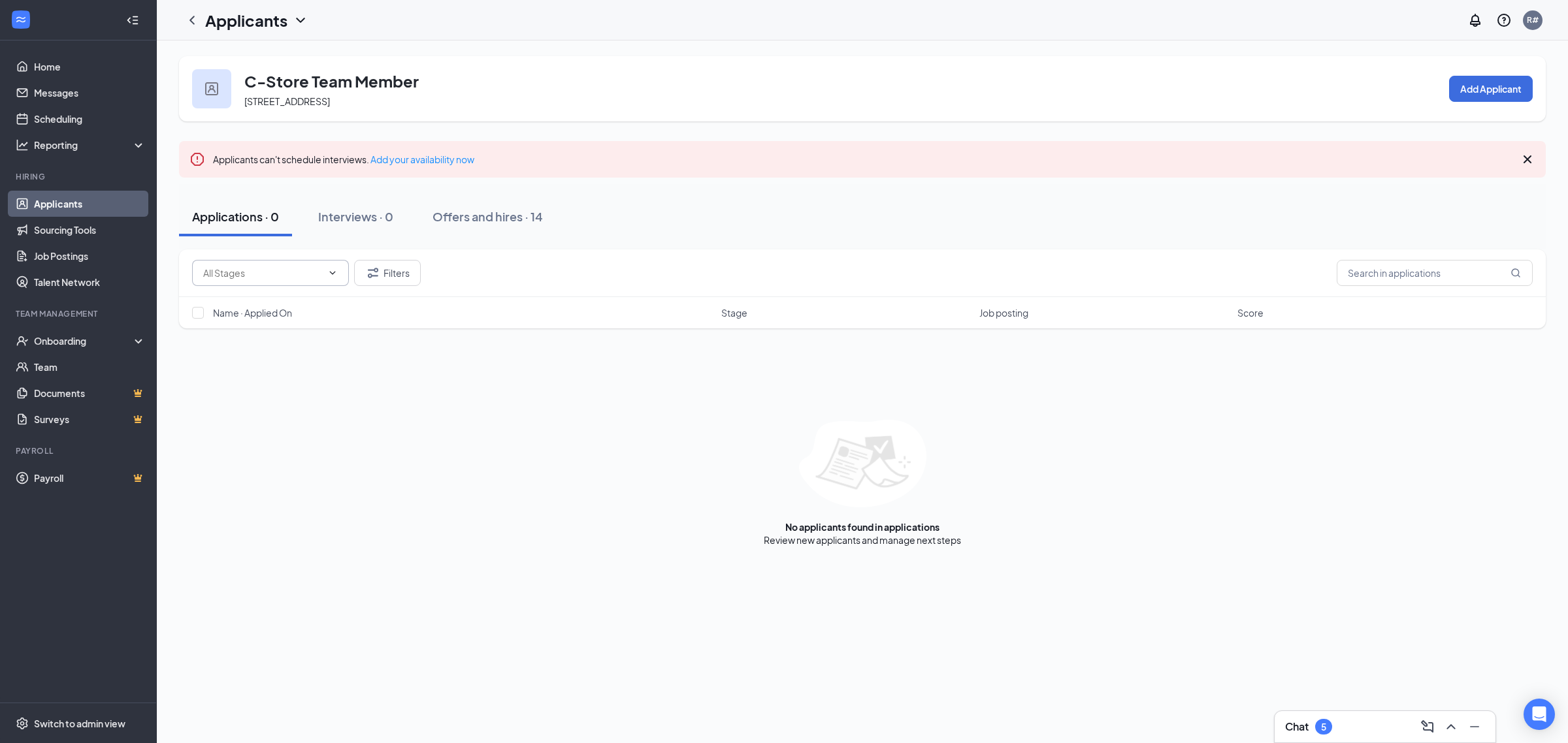
click at [337, 275] on icon "ChevronDown" at bounding box center [332, 273] width 10 height 10
click at [328, 273] on icon "ChevronUp" at bounding box center [332, 273] width 10 height 10
click at [1529, 159] on icon "Cross" at bounding box center [1527, 159] width 16 height 16
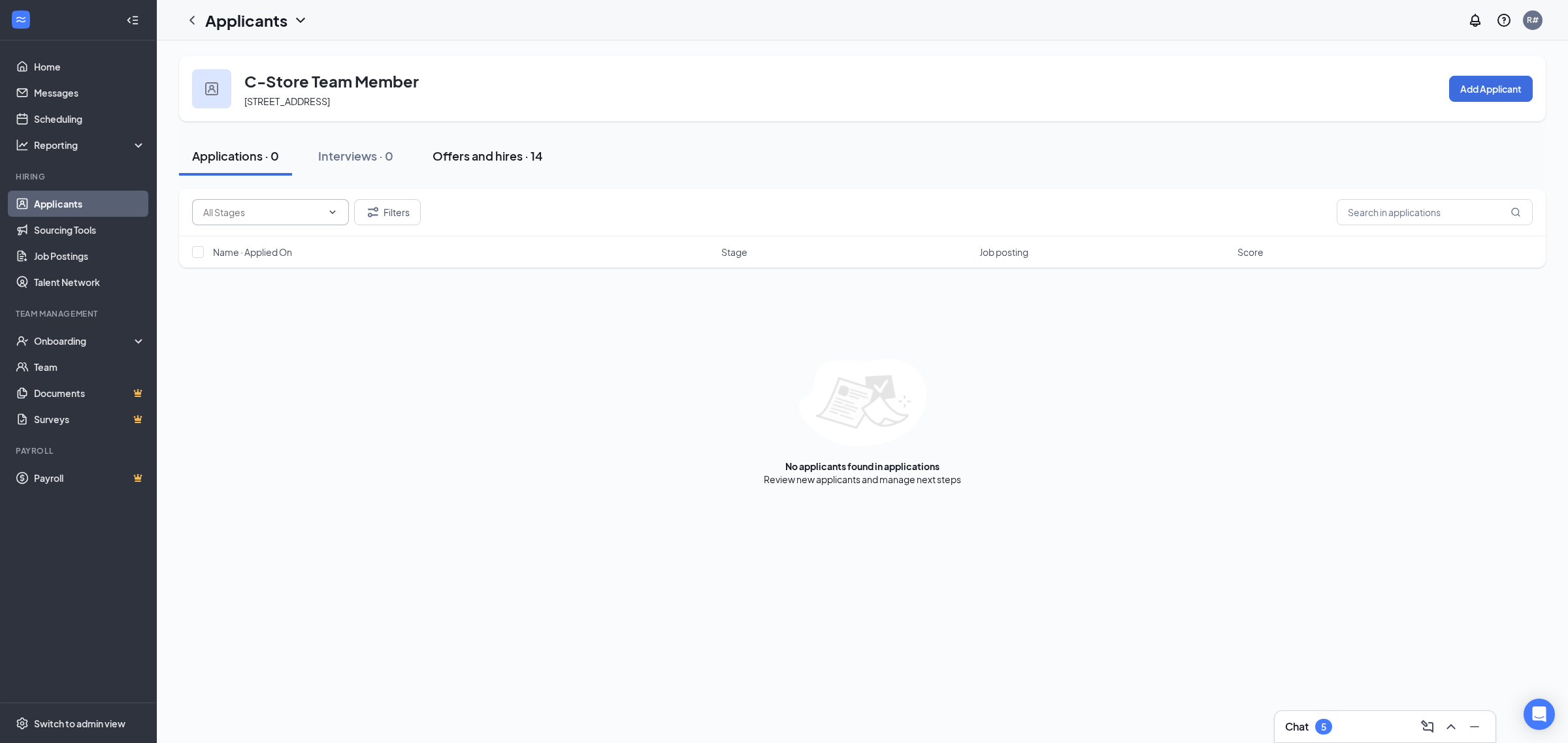
click at [475, 156] on div "Offers and hires · 14" at bounding box center [487, 156] width 110 height 17
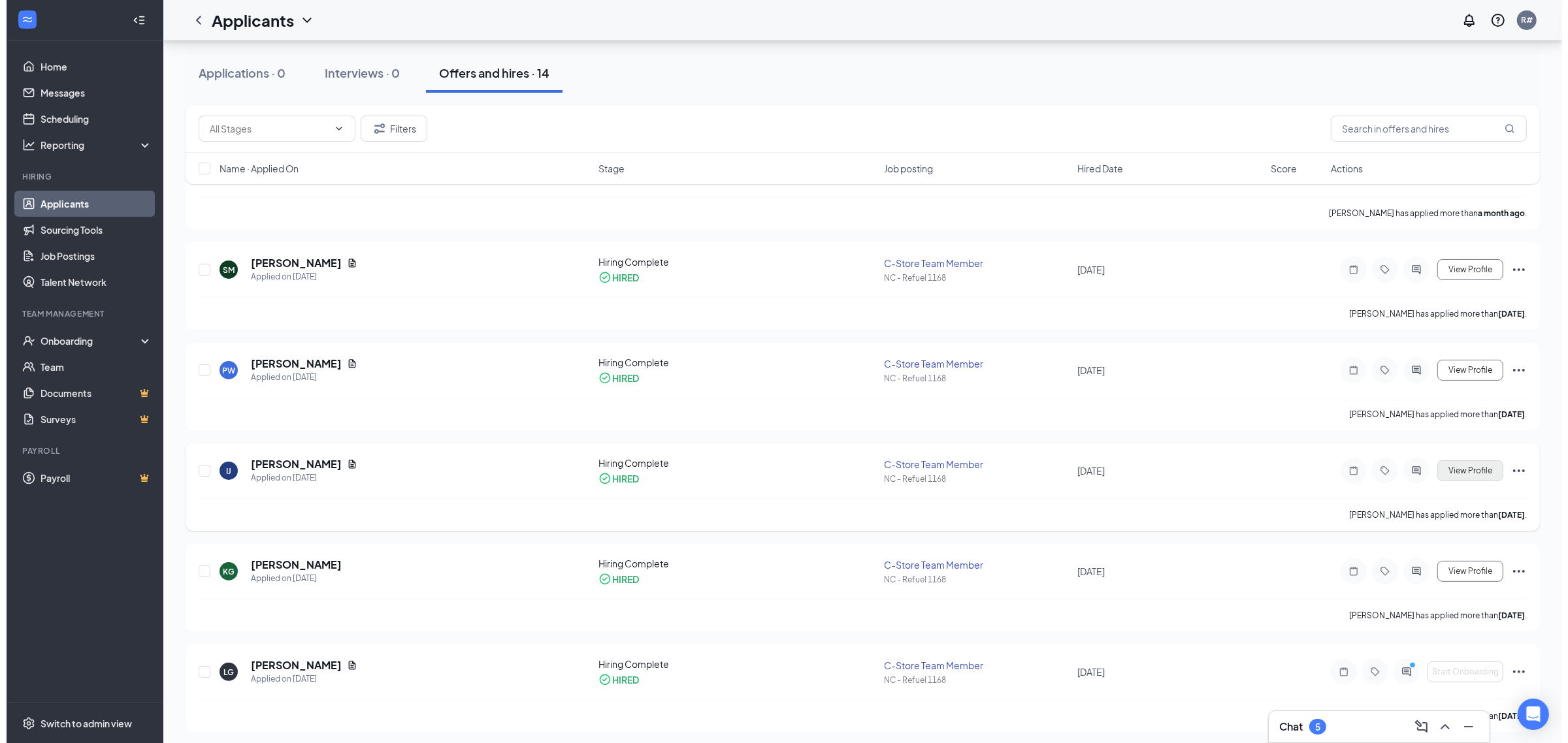
scroll to position [163, 0]
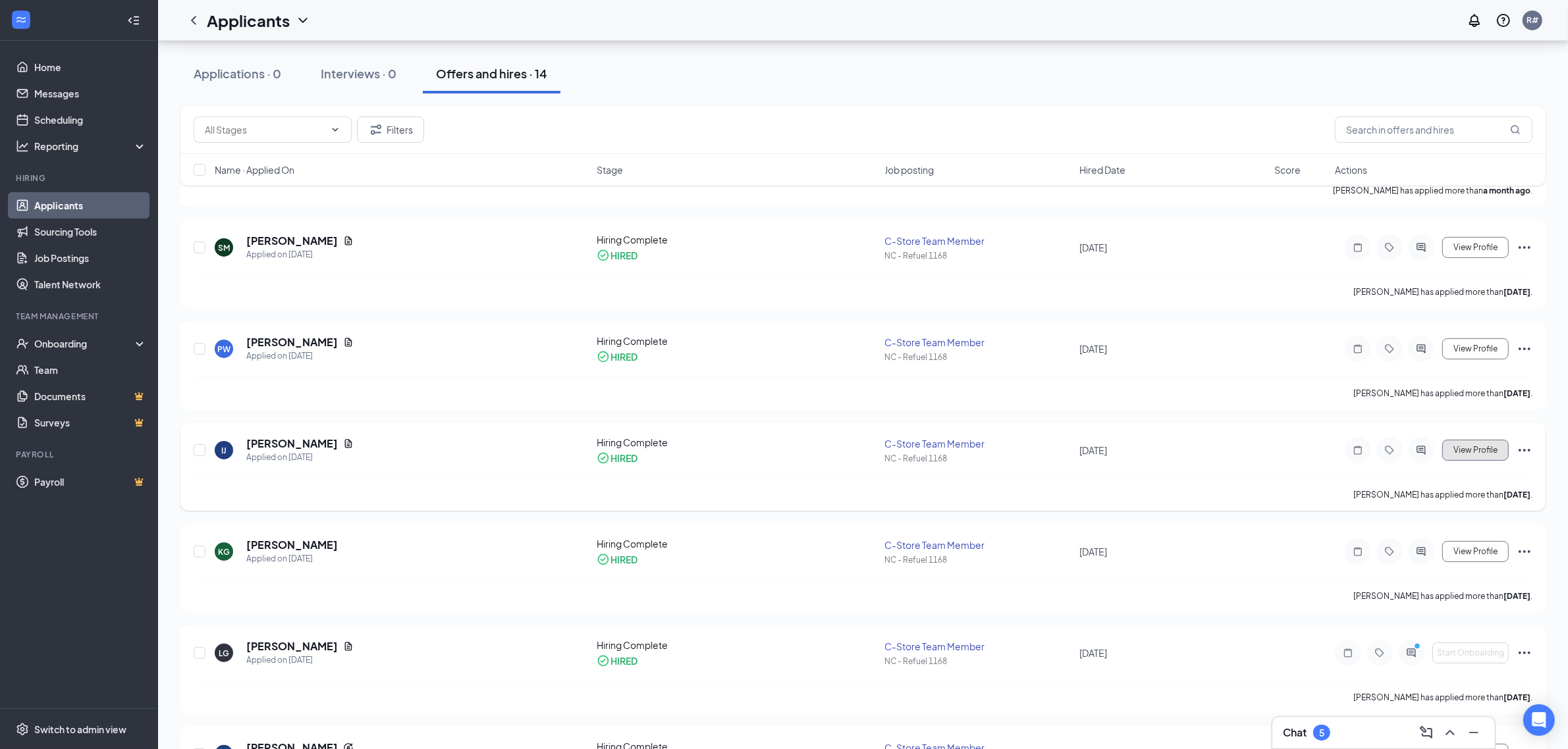
click at [1483, 452] on span "View Profile" at bounding box center [1475, 450] width 44 height 9
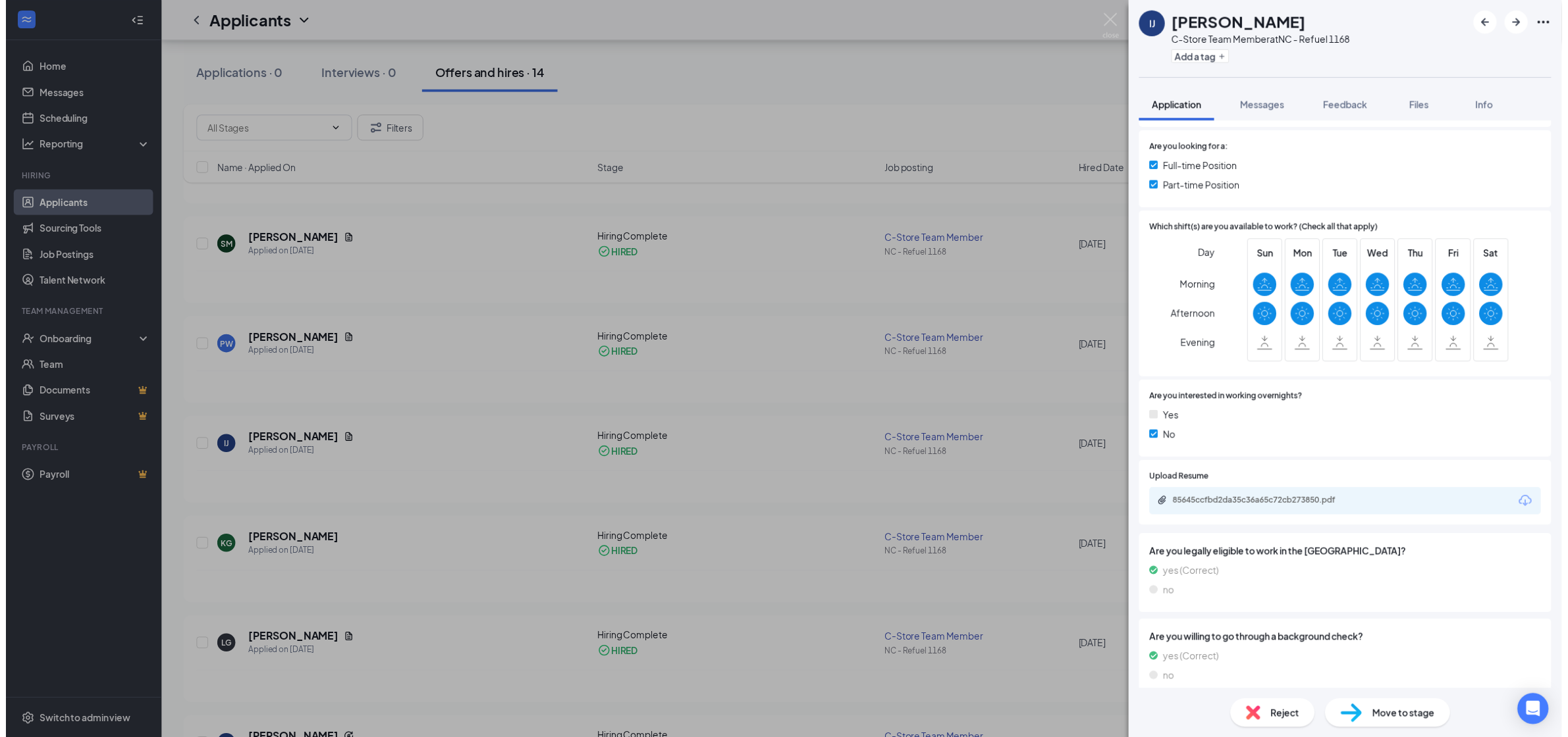
scroll to position [278, 0]
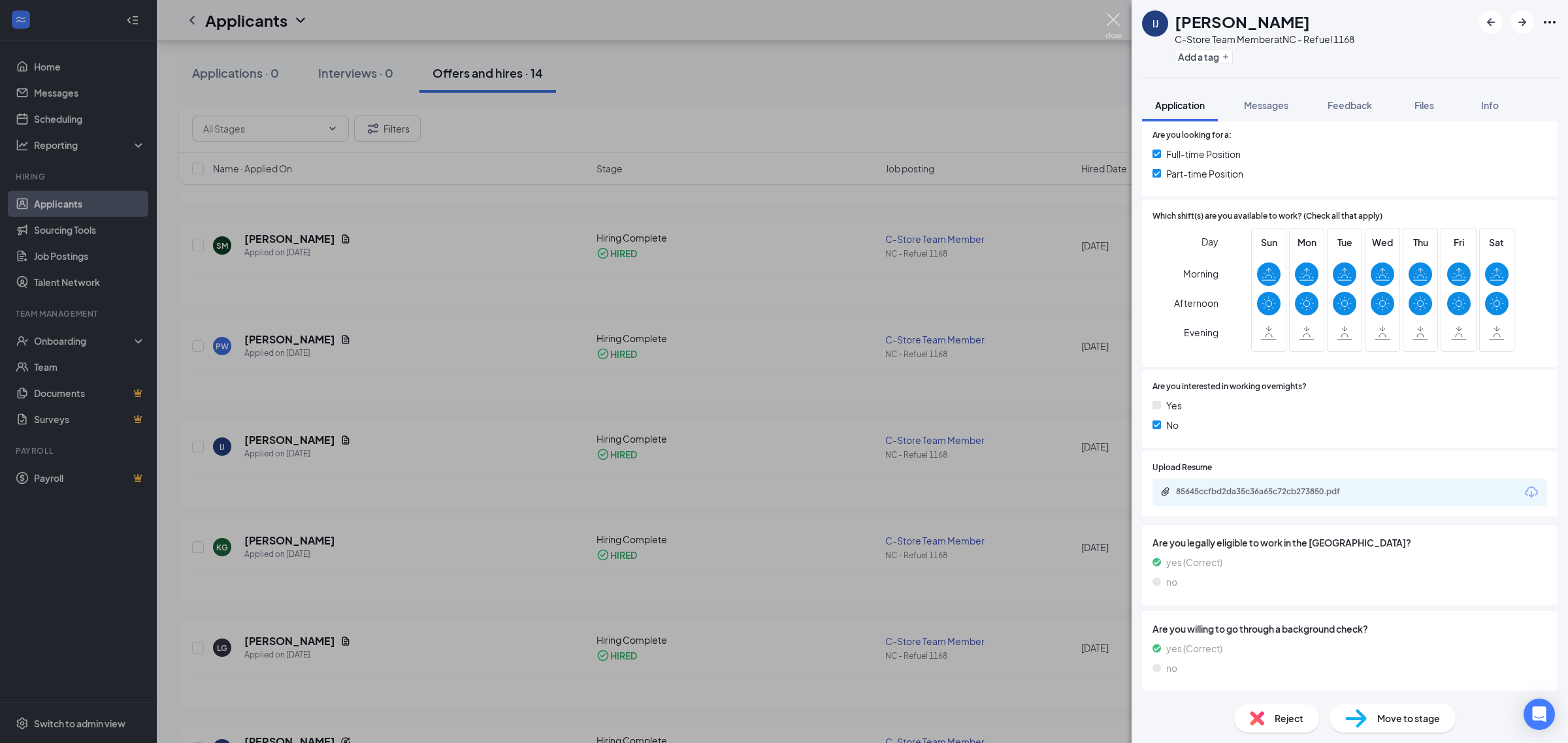
click at [1115, 15] on img at bounding box center [1114, 26] width 17 height 26
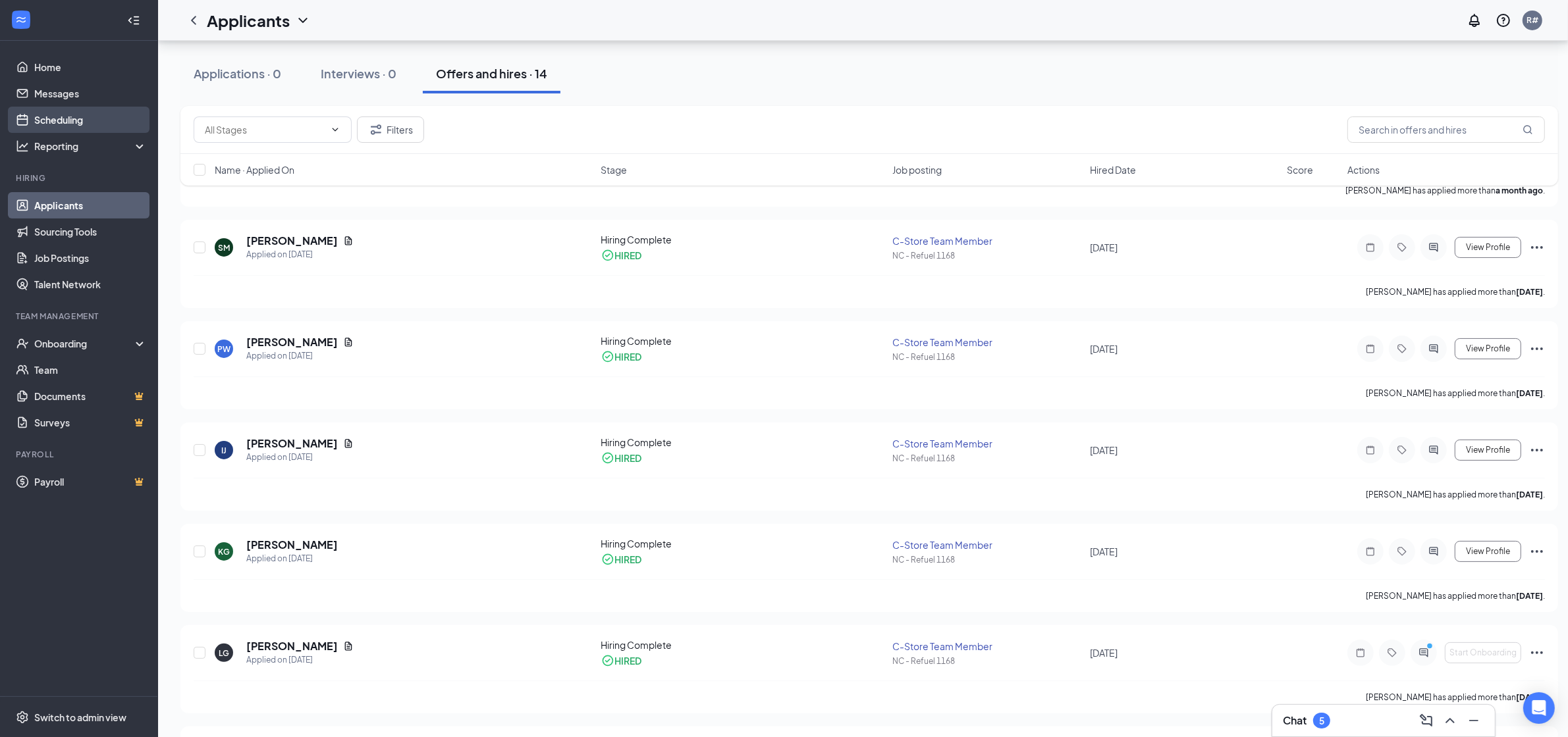
click at [80, 110] on link "Scheduling" at bounding box center [90, 120] width 112 height 27
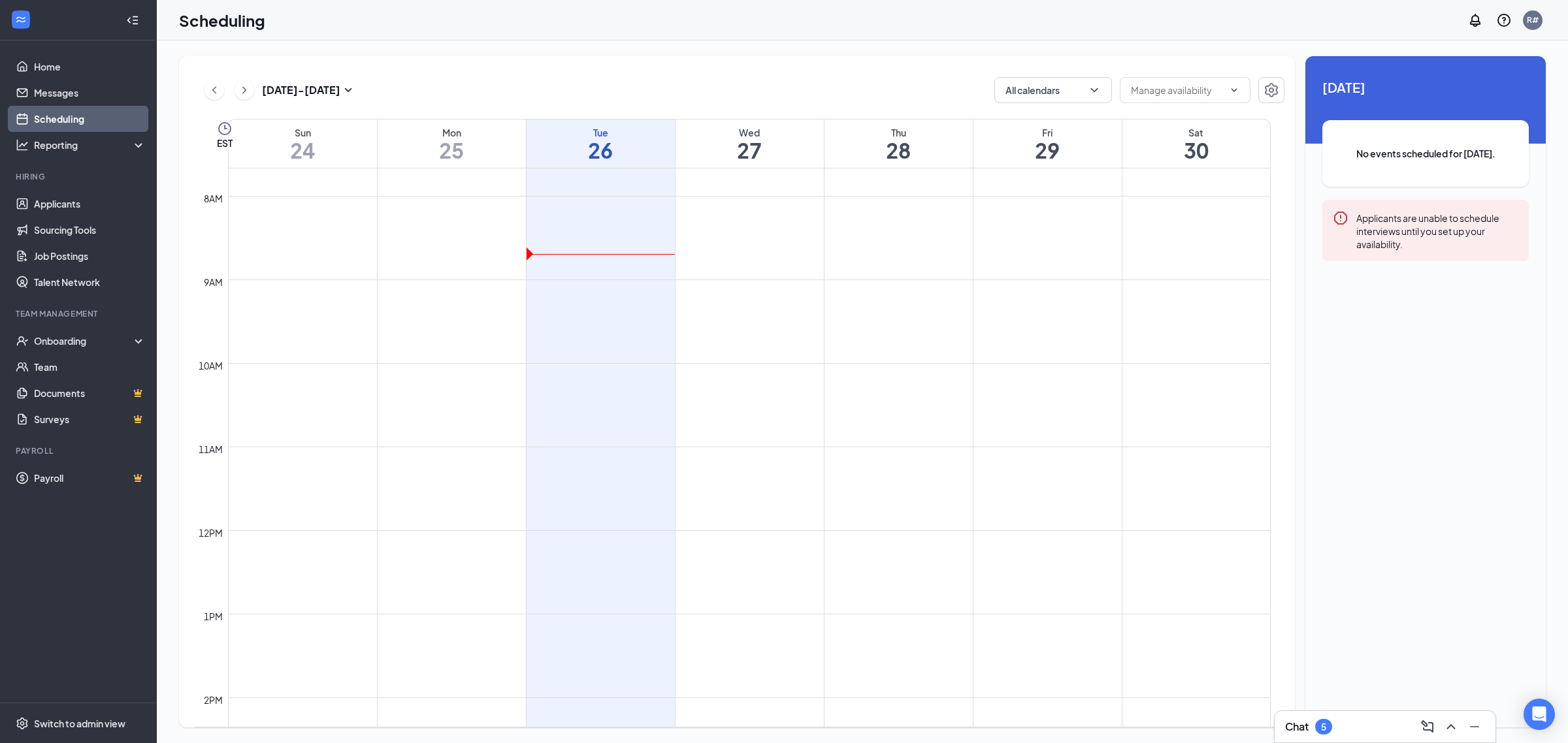
scroll to position [723, 0]
click at [687, 335] on td at bounding box center [749, 334] width 1042 height 21
click at [1193, 93] on input "text" at bounding box center [1177, 90] width 93 height 15
click at [1232, 89] on icon "ChevronUp" at bounding box center [1233, 90] width 10 height 10
click at [1232, 89] on icon "ChevronDown" at bounding box center [1233, 90] width 10 height 10
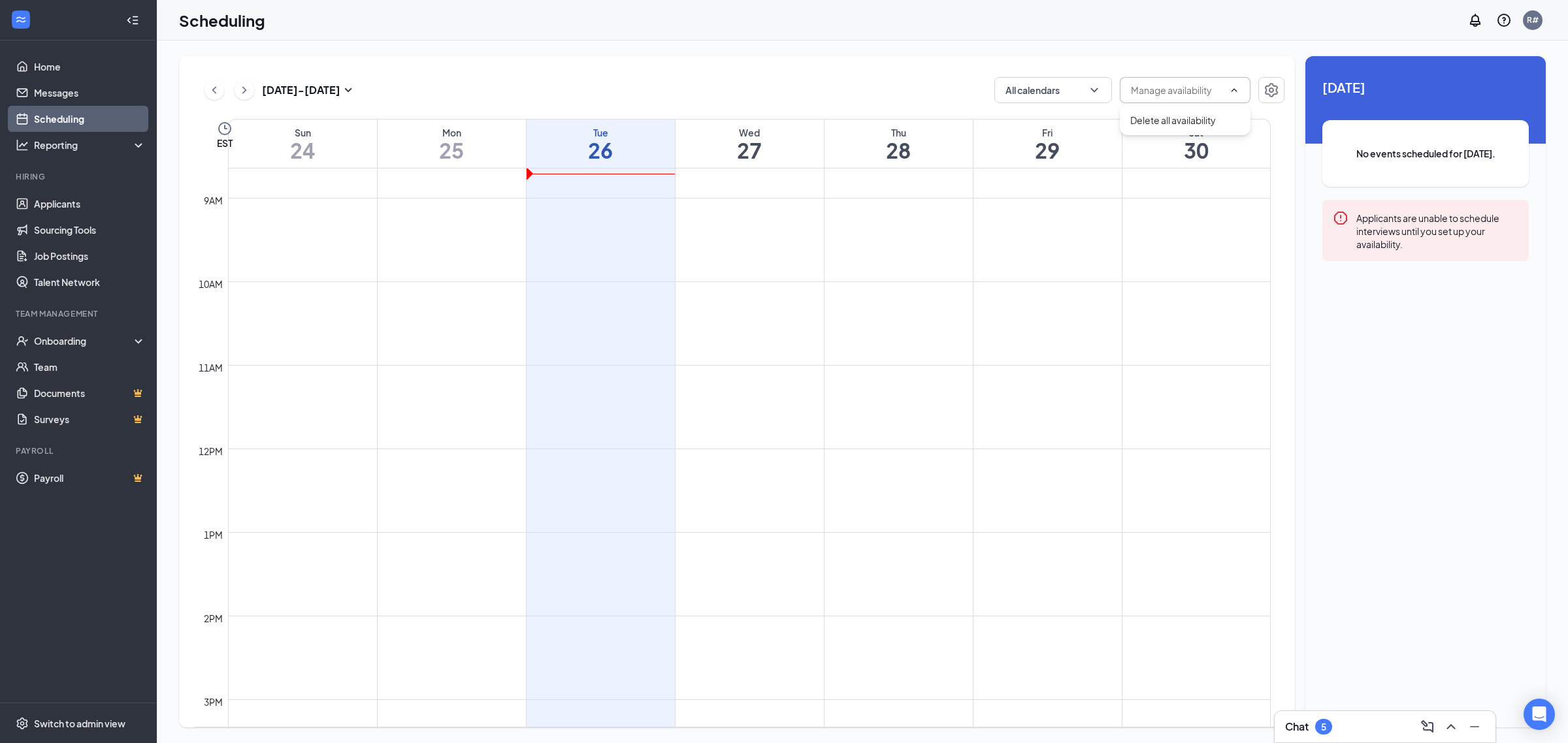
click at [1232, 89] on icon "ChevronUp" at bounding box center [1233, 90] width 10 height 10
drag, startPoint x: 713, startPoint y: 337, endPoint x: 704, endPoint y: 337, distance: 9.0
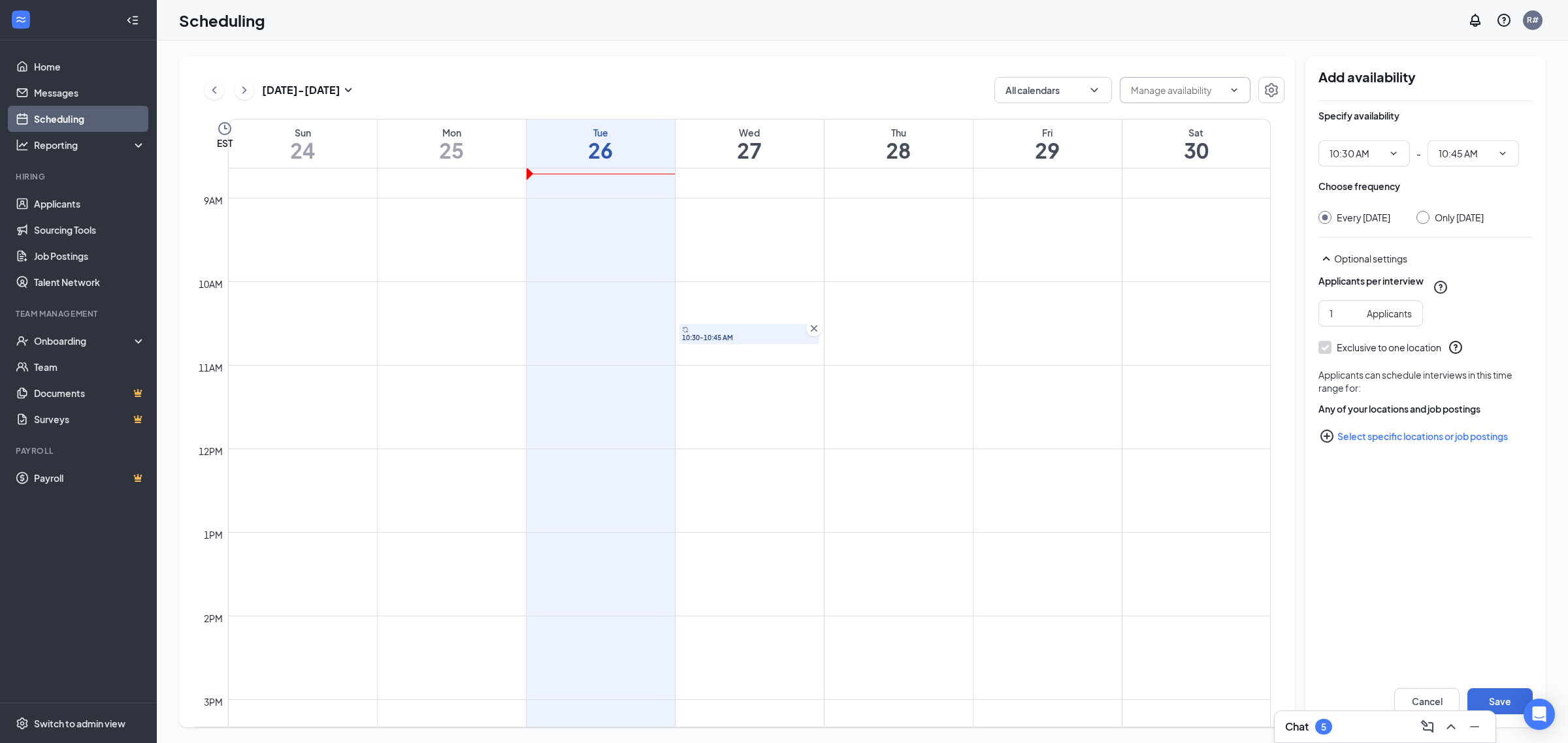
type input "10:30 AM"
type input "10:45 AM"
drag, startPoint x: 807, startPoint y: 341, endPoint x: 804, endPoint y: 361, distance: 20.2
click at [799, 384] on div "12am 1am 2am 3am 4am 5am 6am 7am 8am 9am 10am 11am 12pm 1pm 2pm 3pm 4pm 5pm 6pm…" at bounding box center [732, 449] width 1076 height 2007
click at [808, 513] on td at bounding box center [749, 522] width 1042 height 21
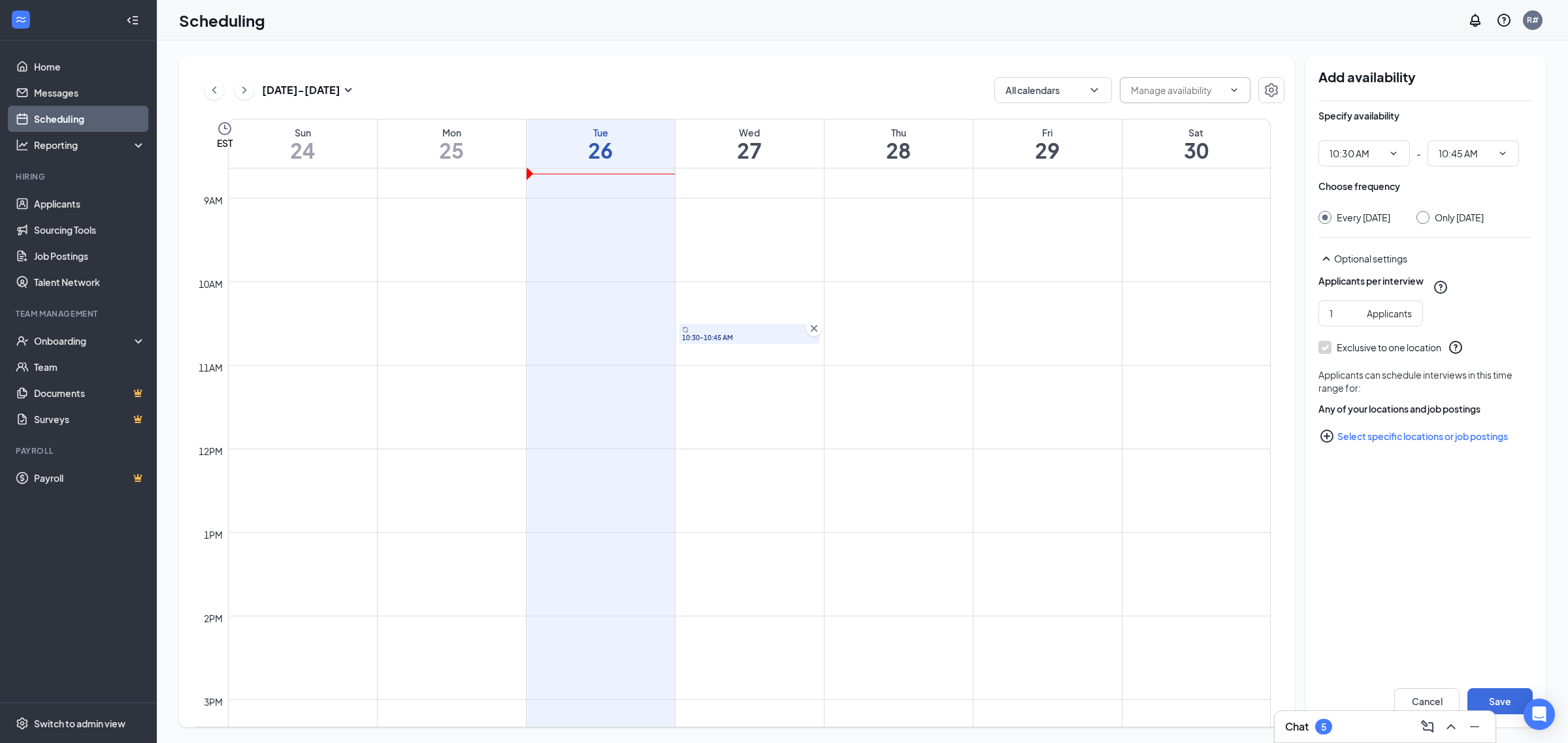
click at [808, 513] on td at bounding box center [749, 522] width 1042 height 21
click at [817, 512] on icon "Cross" at bounding box center [814, 517] width 13 height 13
click at [814, 331] on icon "Cross" at bounding box center [814, 328] width 13 height 13
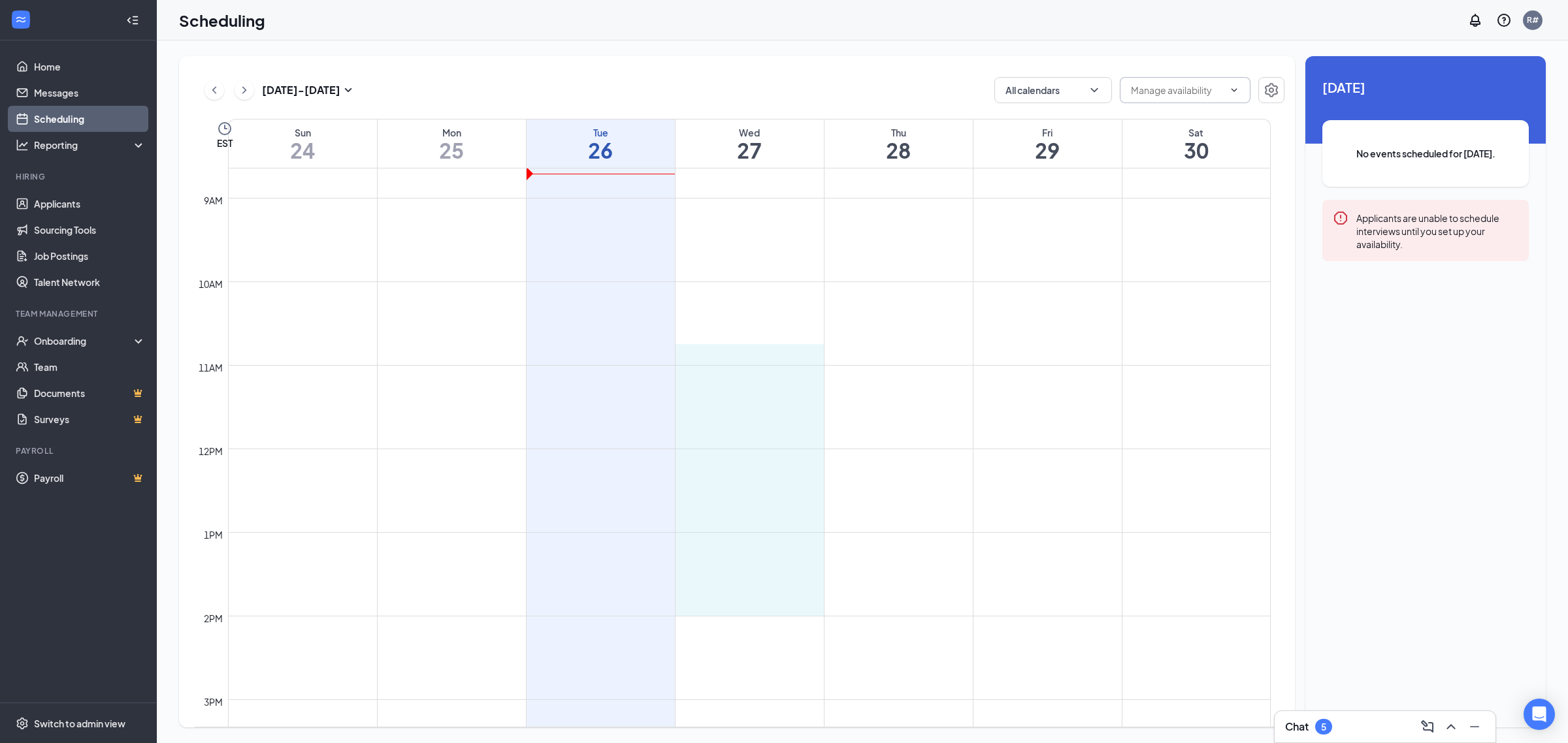
drag, startPoint x: 687, startPoint y: 347, endPoint x: 690, endPoint y: 605, distance: 258.0
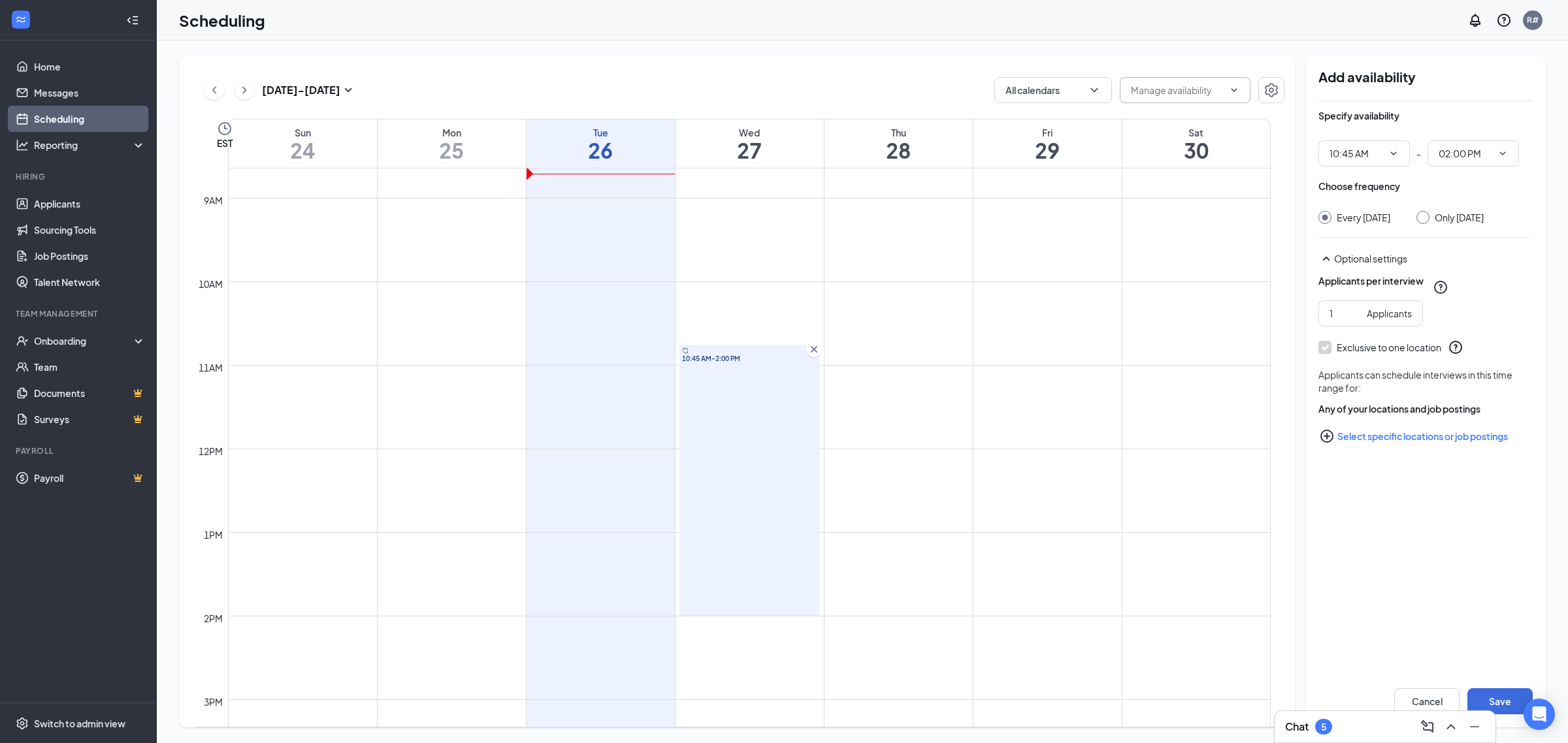
type input "10:45 AM"
type input "02:00 PM"
drag, startPoint x: 812, startPoint y: 353, endPoint x: 795, endPoint y: 388, distance: 38.9
click at [815, 452] on div "10:45 AM-2:00 PM" at bounding box center [749, 480] width 140 height 271
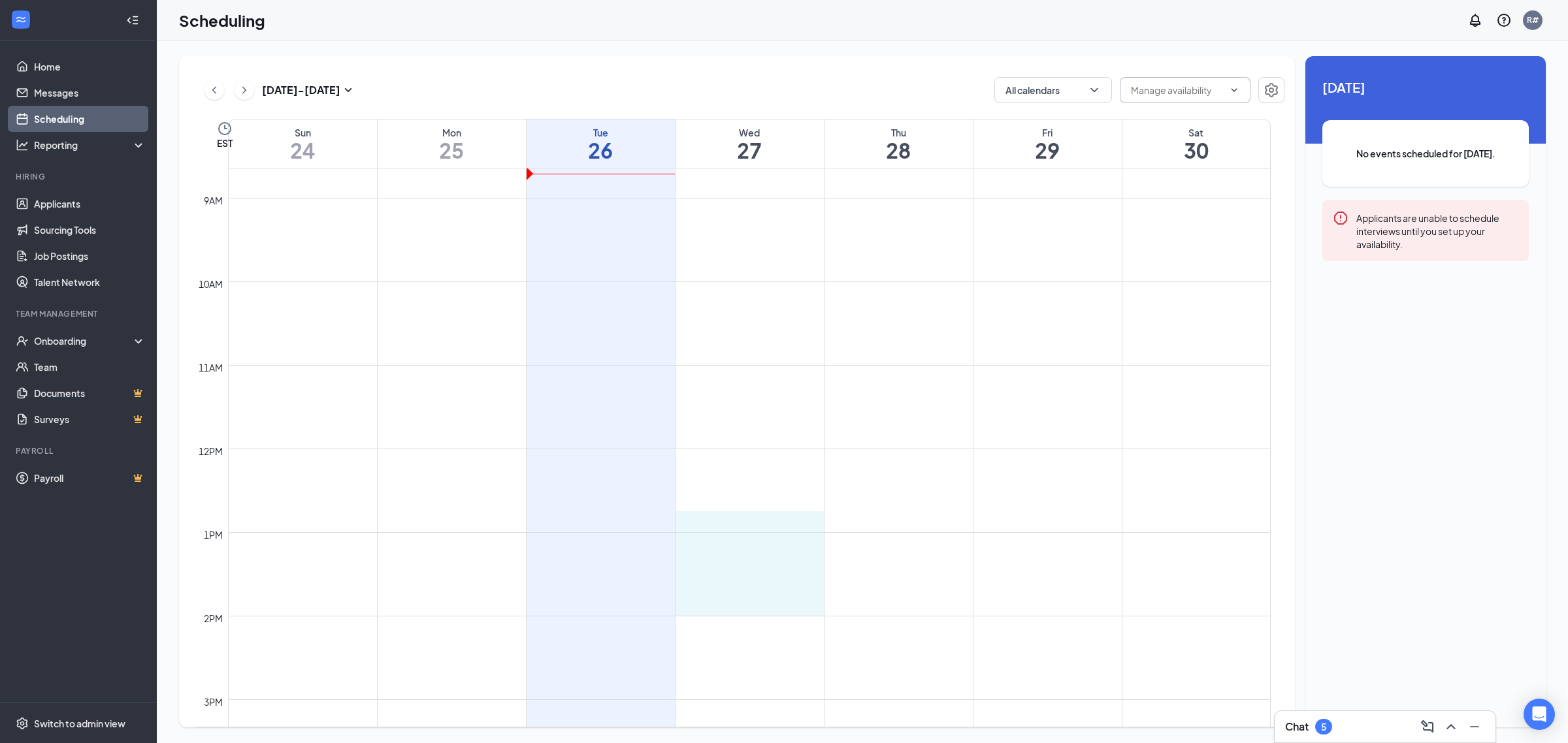
drag, startPoint x: 677, startPoint y: 530, endPoint x: 688, endPoint y: 605, distance: 75.8
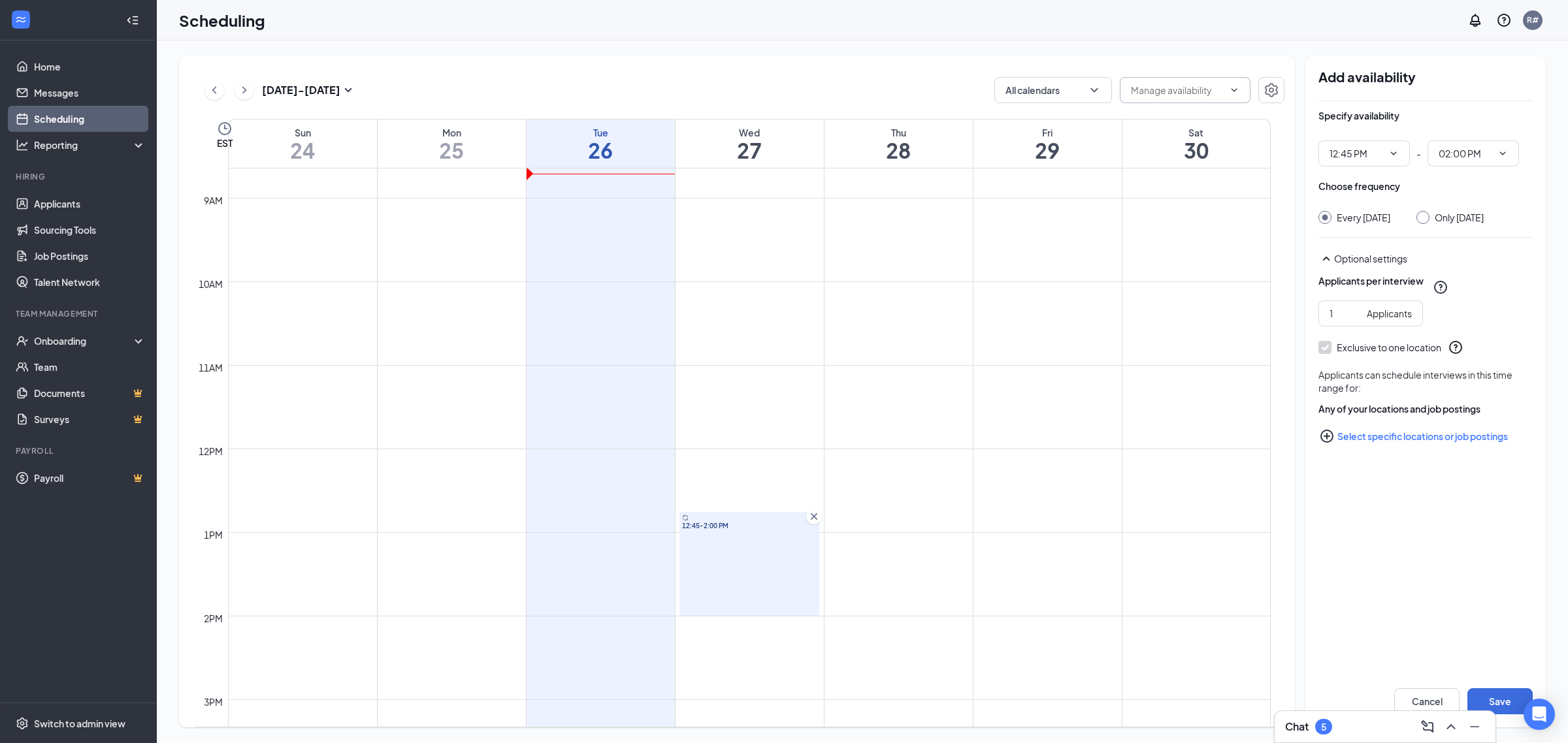
type input "12:45 PM"
type input "02:00 PM"
drag, startPoint x: 820, startPoint y: 514, endPoint x: 719, endPoint y: 546, distance: 105.9
click at [819, 514] on icon "Cross" at bounding box center [814, 517] width 13 height 13
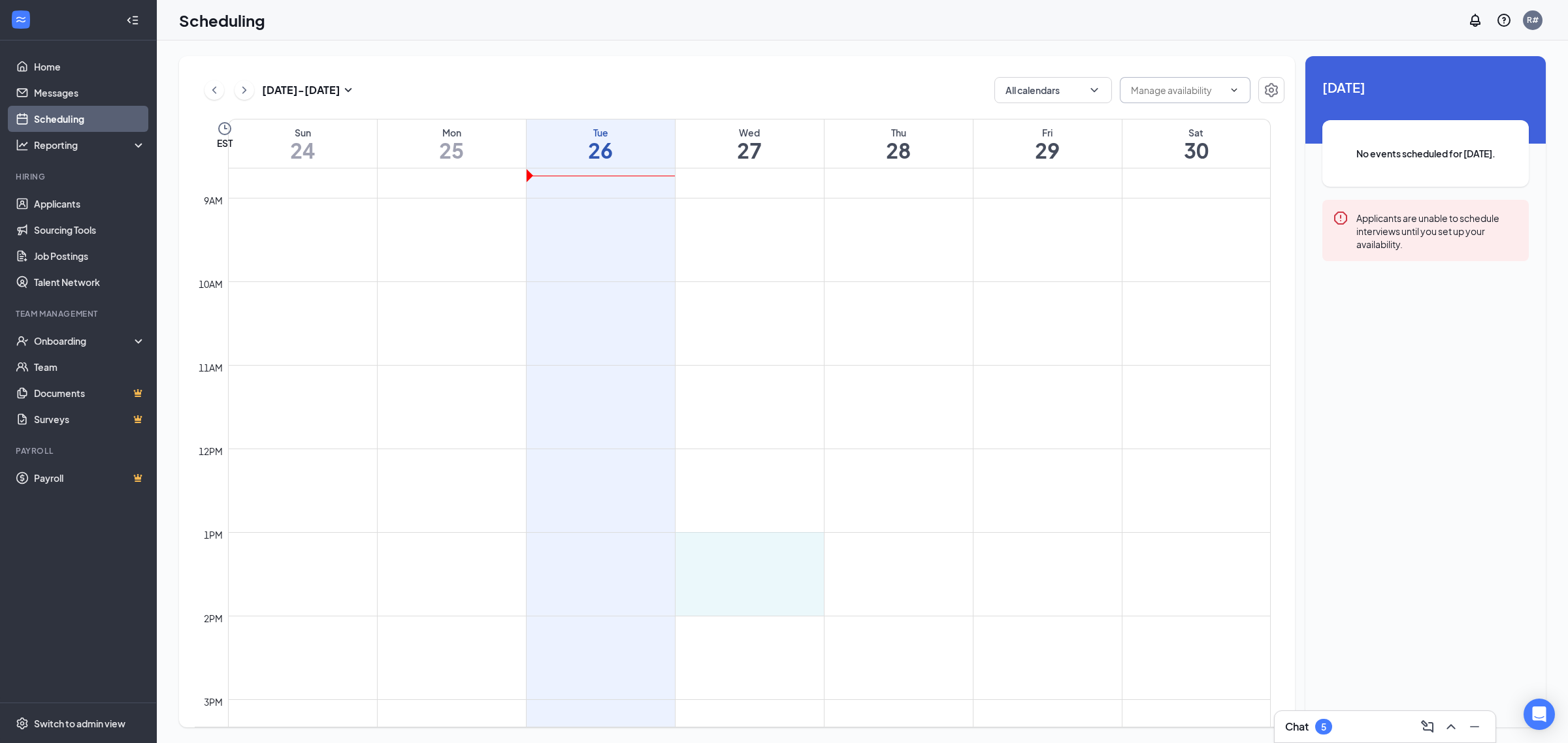
drag, startPoint x: 675, startPoint y: 532, endPoint x: 683, endPoint y: 611, distance: 79.4
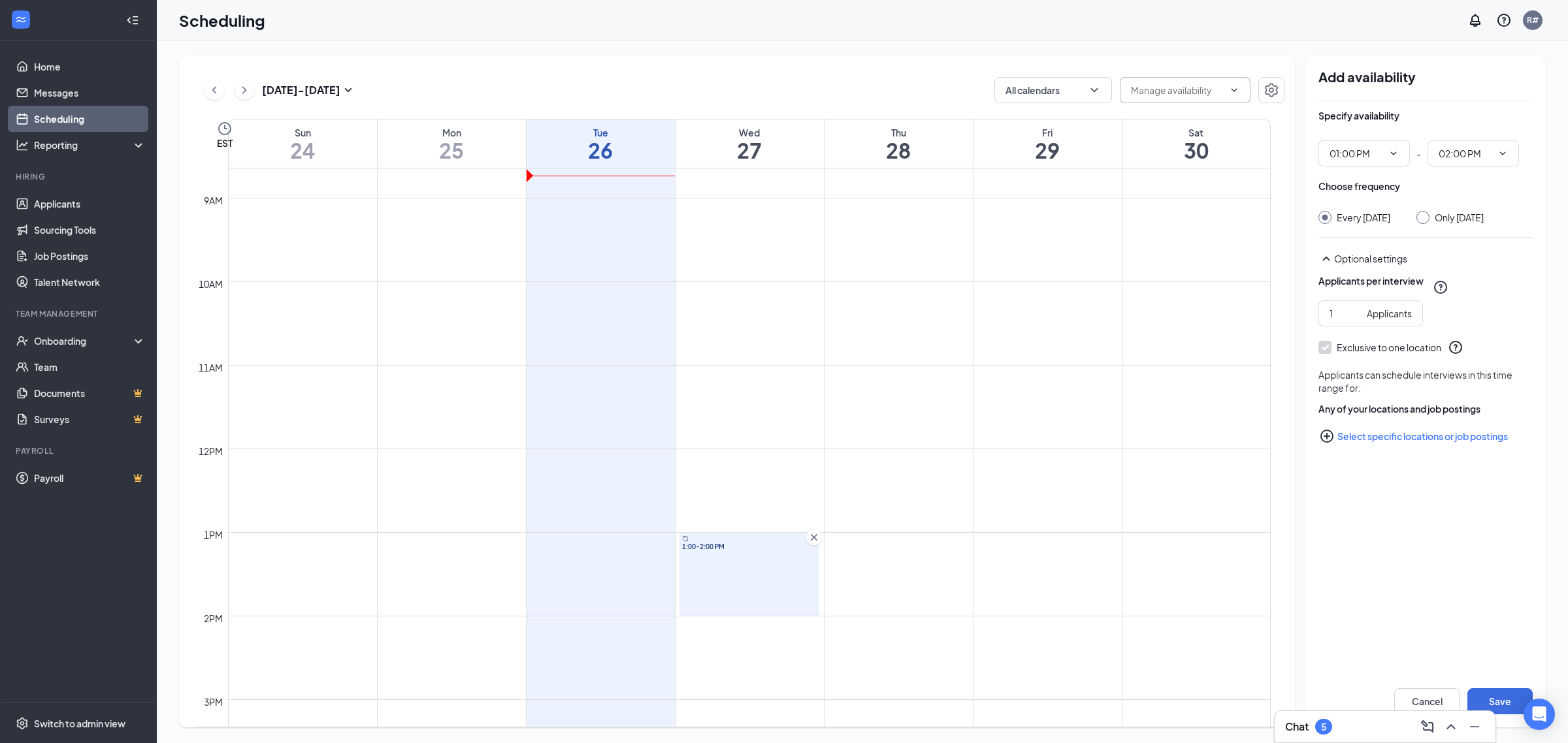
type input "01:00 PM"
type input "02:00 PM"
click at [1439, 213] on div "Only Wednesday, Aug 27" at bounding box center [1450, 217] width 67 height 13
click at [1425, 217] on input "Only Wednesday, Aug 27" at bounding box center [1420, 215] width 9 height 9
radio input "true"
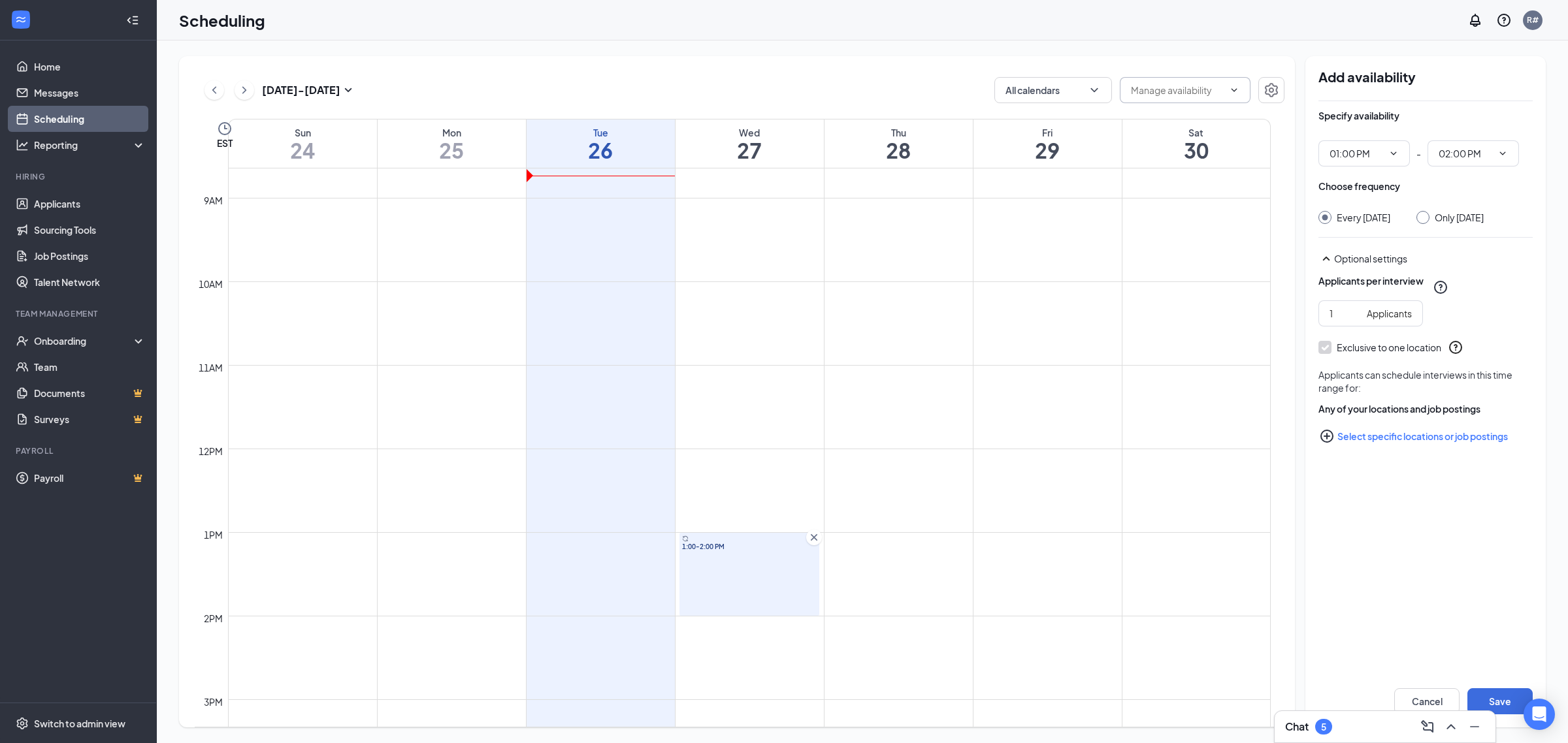
radio input "false"
type input "2"
click at [1356, 321] on input "2" at bounding box center [1345, 313] width 32 height 15
click at [1330, 444] on icon "PlusCircle" at bounding box center [1326, 436] width 16 height 16
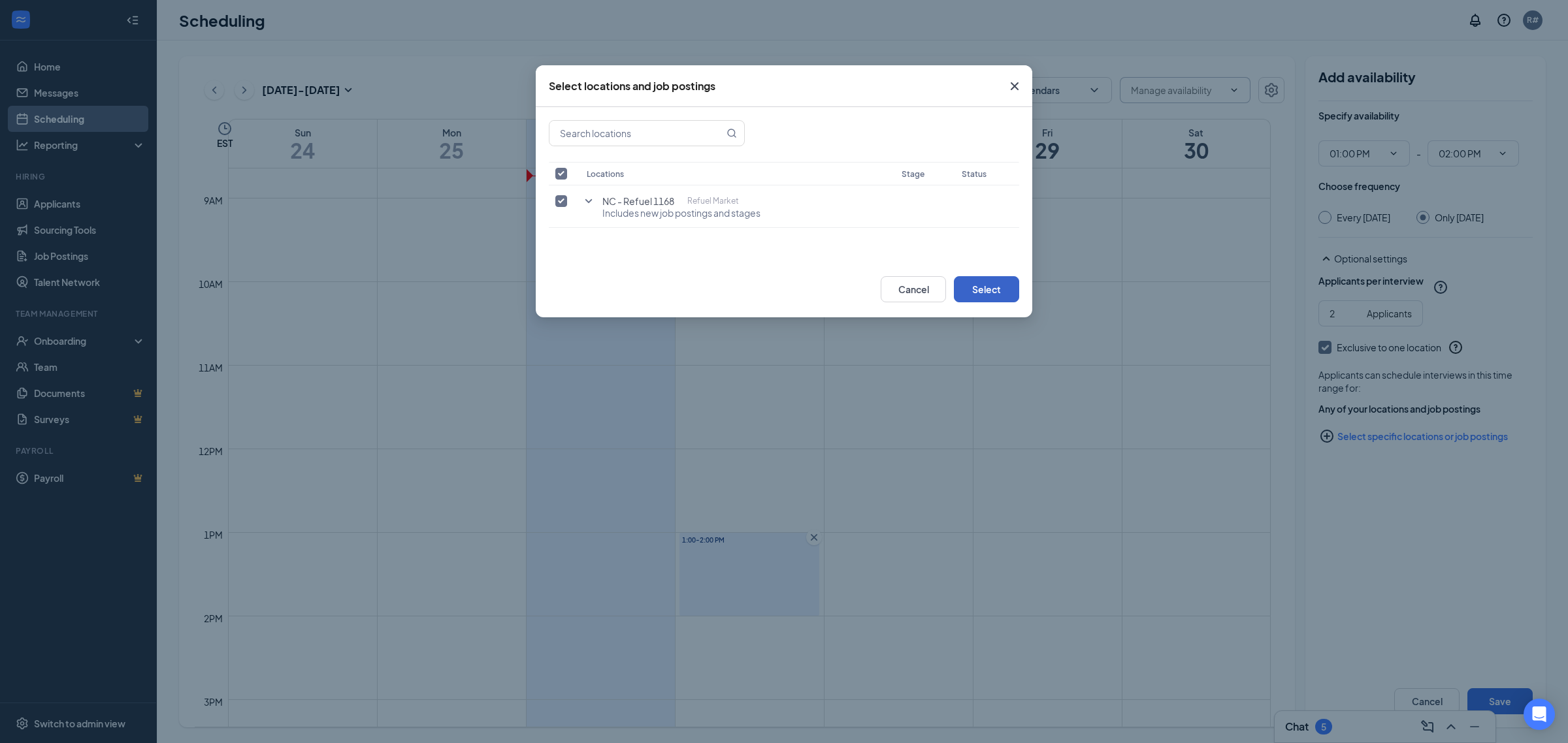
click at [1005, 297] on button "Select" at bounding box center [986, 289] width 65 height 26
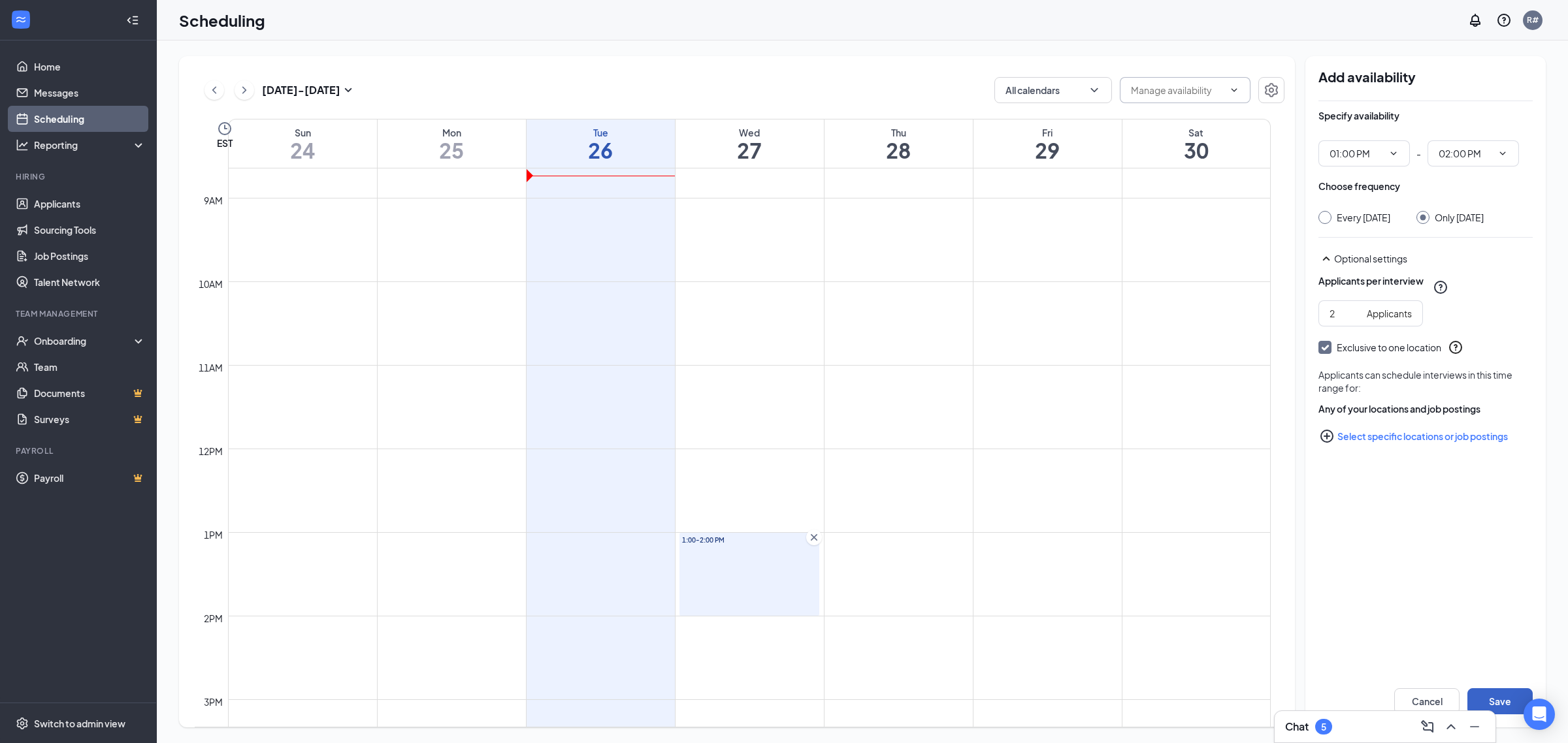
click at [1496, 696] on button "Save" at bounding box center [1499, 701] width 65 height 26
